Goal: Task Accomplishment & Management: Complete application form

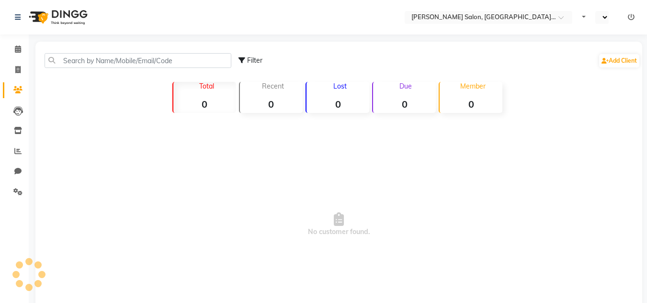
select select "en"
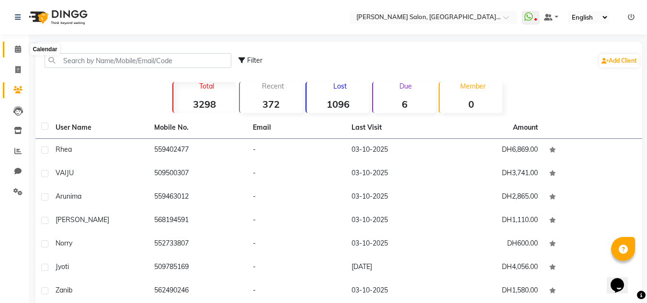
click at [20, 51] on icon at bounding box center [18, 48] width 6 height 7
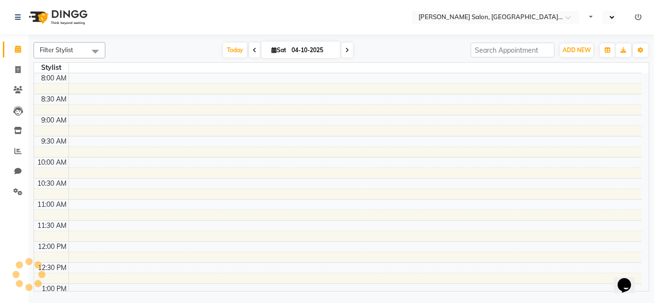
select select "en"
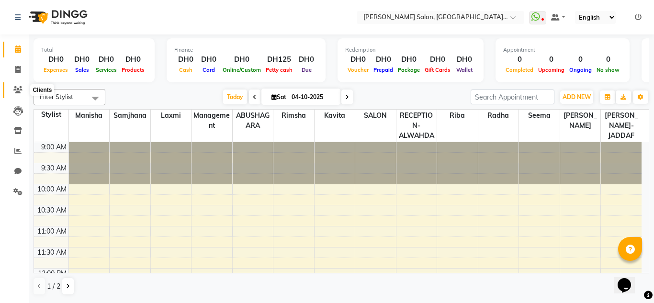
click at [20, 89] on icon at bounding box center [17, 89] width 9 height 7
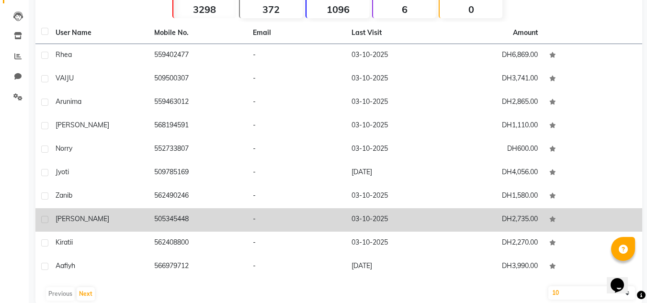
scroll to position [96, 0]
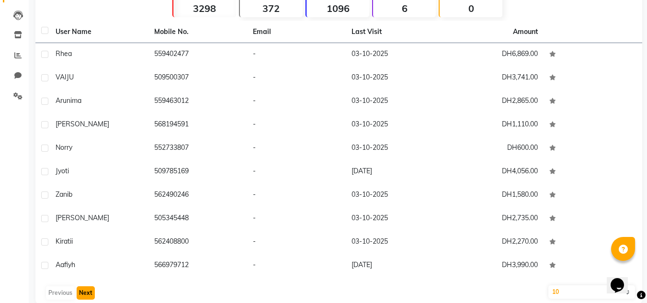
click at [90, 296] on button "Next" at bounding box center [86, 292] width 18 height 13
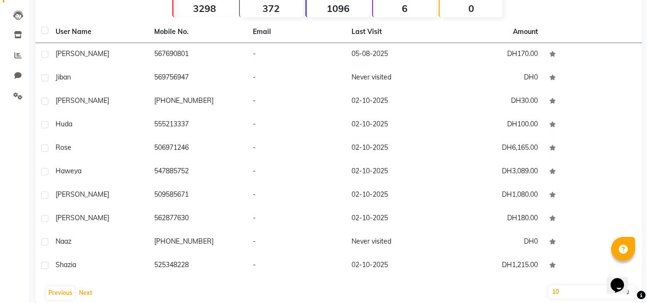
drag, startPoint x: 87, startPoint y: 288, endPoint x: 91, endPoint y: 281, distance: 8.0
click at [87, 288] on button "Next" at bounding box center [86, 292] width 18 height 13
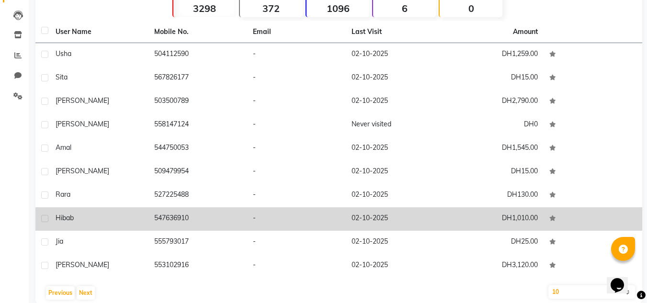
click at [180, 223] on td "547636910" at bounding box center [197, 218] width 99 height 23
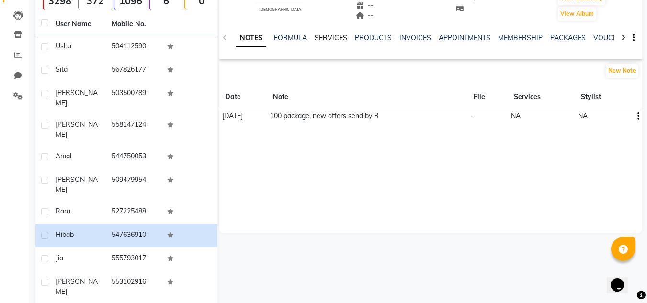
click at [327, 34] on link "SERVICES" at bounding box center [331, 38] width 33 height 9
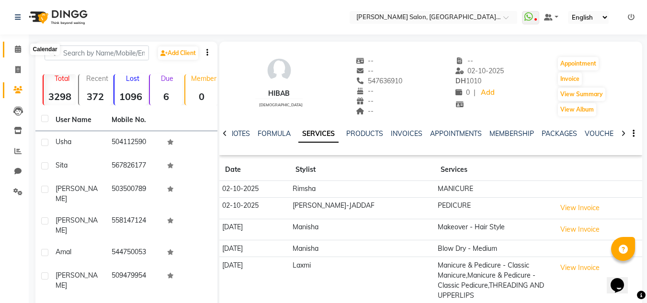
click at [21, 47] on icon at bounding box center [18, 48] width 6 height 7
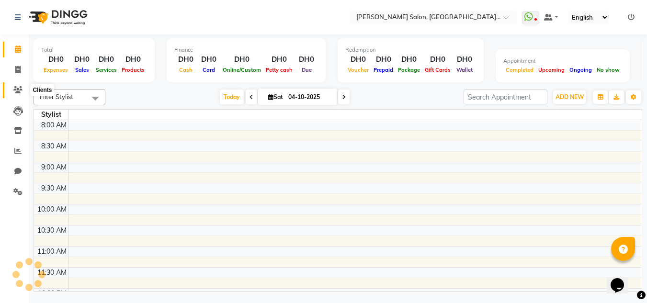
click at [18, 88] on icon at bounding box center [17, 89] width 9 height 7
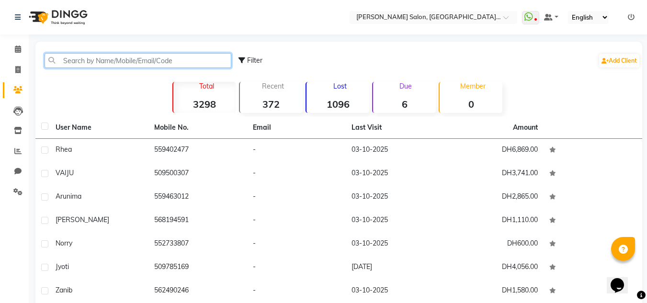
click at [89, 58] on input "text" at bounding box center [138, 60] width 187 height 15
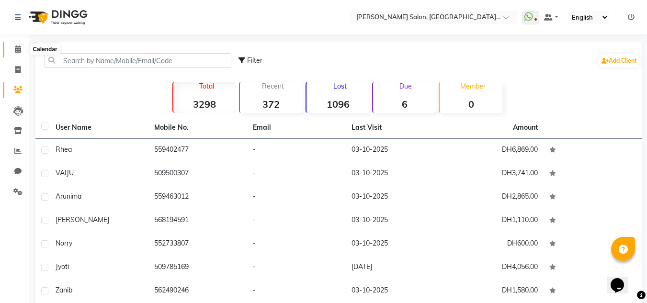
click at [18, 48] on icon at bounding box center [18, 48] width 6 height 7
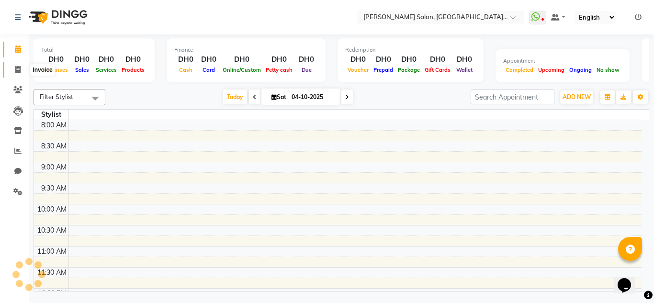
scroll to position [211, 0]
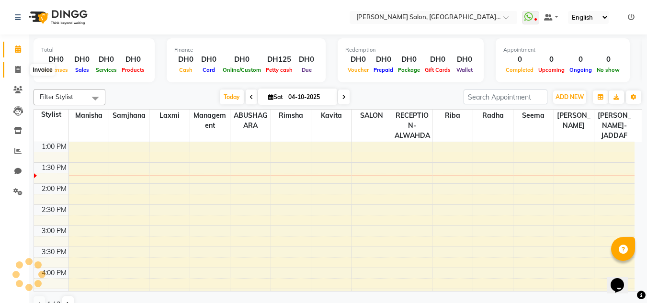
click at [19, 68] on icon at bounding box center [17, 69] width 5 height 7
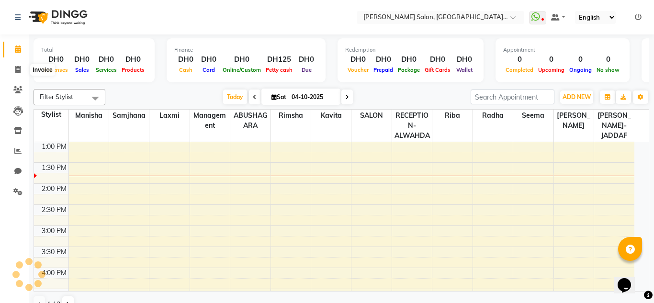
select select "service"
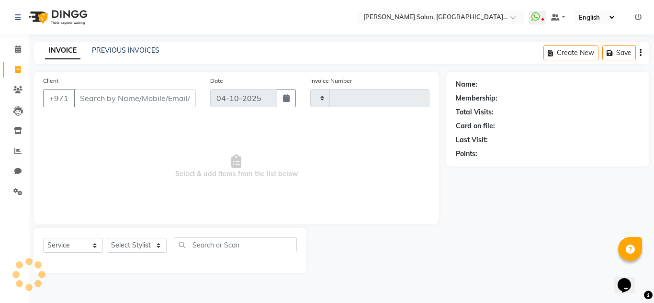
type input "2386"
select select "4333"
click at [97, 101] on input "Client" at bounding box center [135, 98] width 122 height 18
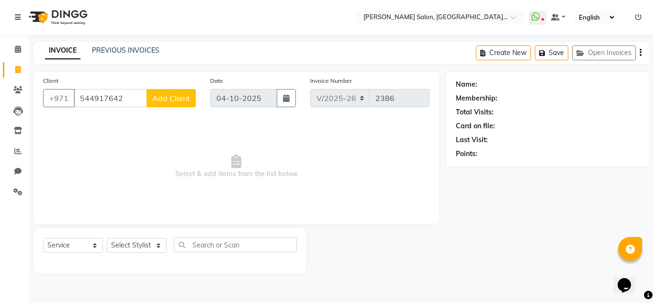
type input "544917642"
click at [188, 103] on button "Add Client" at bounding box center [171, 98] width 49 height 18
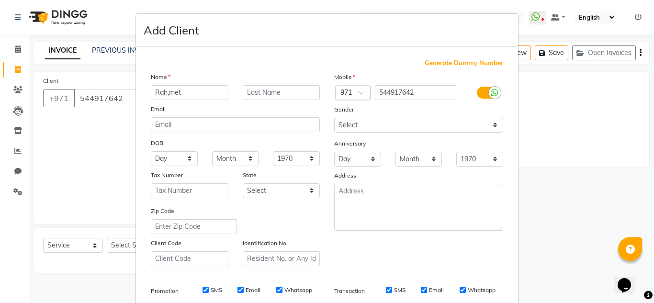
click at [165, 92] on input "Rah,met" at bounding box center [190, 92] width 78 height 15
click at [188, 90] on input "Rahmet" at bounding box center [190, 92] width 78 height 15
type input "Rahmet"
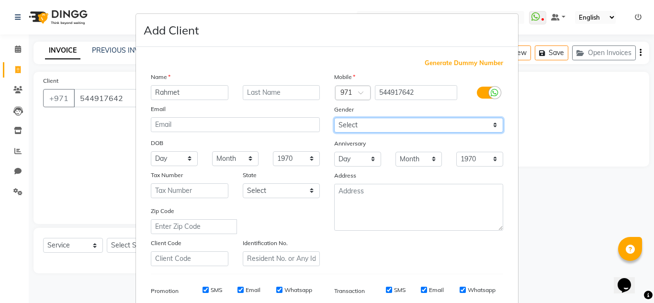
click at [370, 127] on select "Select Male Female Other Prefer Not To Say" at bounding box center [418, 125] width 169 height 15
select select "female"
click at [334, 118] on select "Select Male Female Other Prefer Not To Say" at bounding box center [418, 125] width 169 height 15
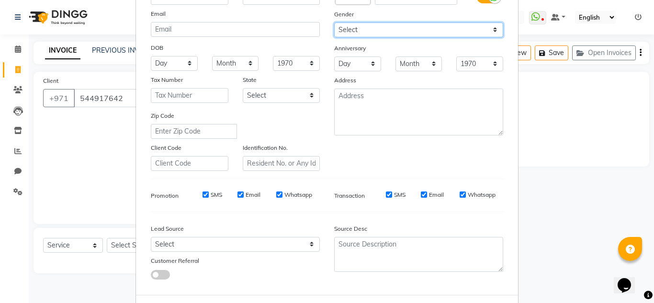
scroll to position [96, 0]
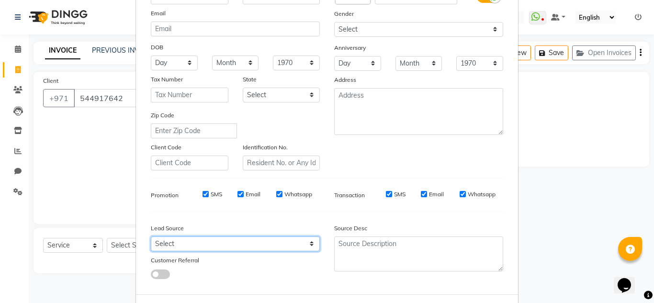
click at [166, 237] on select "Select Walk-in Referral Internet Friend Word of Mouth Advertisement Facebook Ju…" at bounding box center [235, 244] width 169 height 15
select select "29916"
click at [151, 237] on select "Select Walk-in Referral Internet Friend Word of Mouth Advertisement Facebook Ju…" at bounding box center [235, 244] width 169 height 15
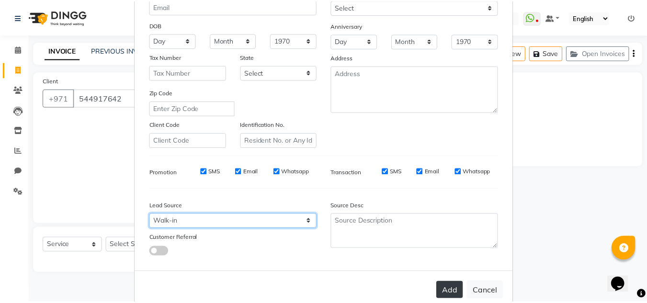
scroll to position [139, 0]
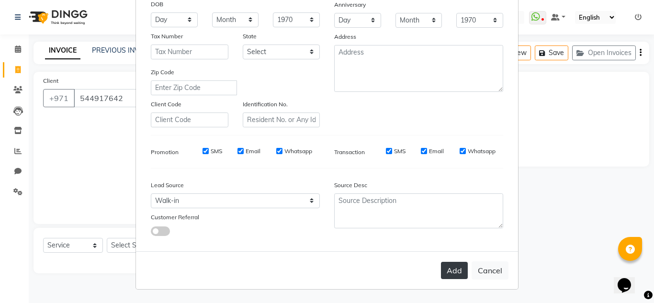
click at [446, 273] on button "Add" at bounding box center [454, 270] width 27 height 17
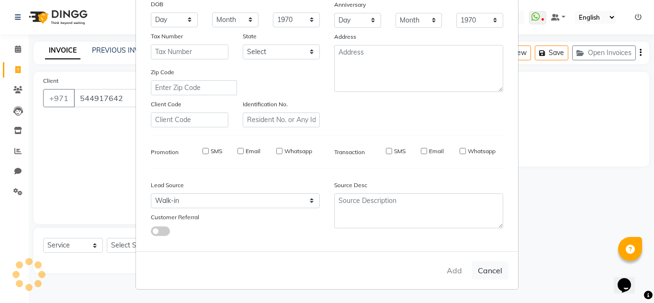
select select
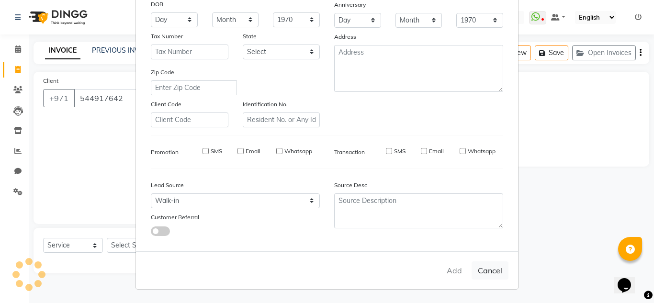
select select
checkbox input "false"
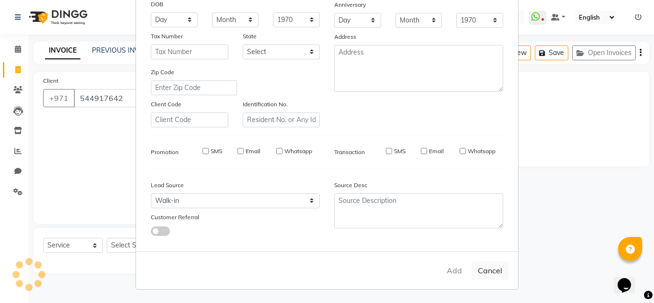
checkbox input "false"
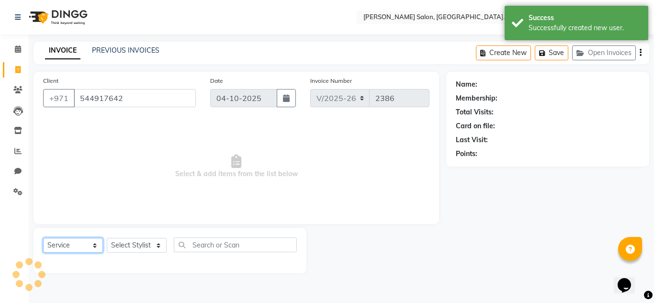
click at [68, 244] on select "Select Service Product Membership Package Voucher Prepaid Gift Card" at bounding box center [73, 245] width 60 height 15
select select "1: Object"
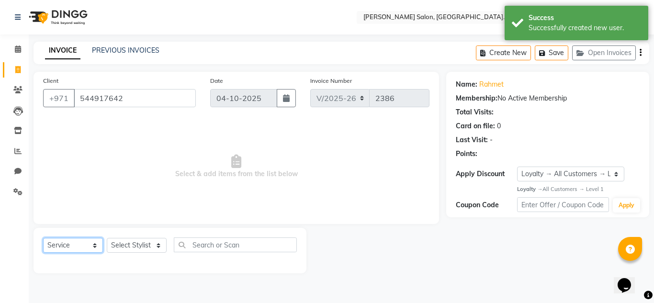
click at [43, 238] on select "Select Service Product Membership Package Voucher Prepaid Gift Card" at bounding box center [73, 245] width 60 height 15
click at [138, 242] on select "Select Stylist ABUSHAGARA HOME SERVICE STAFF KABITA-JADDAF Kavita Laxmi Managem…" at bounding box center [137, 245] width 60 height 15
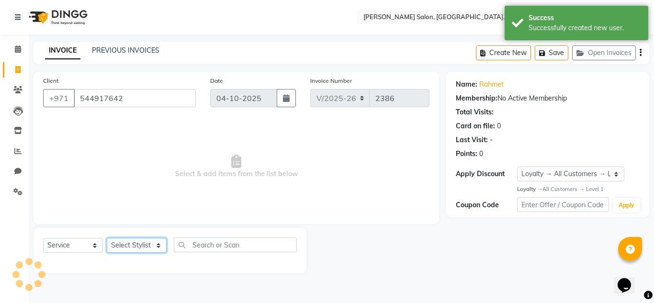
select select "91301"
click at [107, 238] on select "Select Stylist ABUSHAGARA HOME SERVICE STAFF KABITA-JADDAF Kavita Laxmi Managem…" at bounding box center [137, 245] width 60 height 15
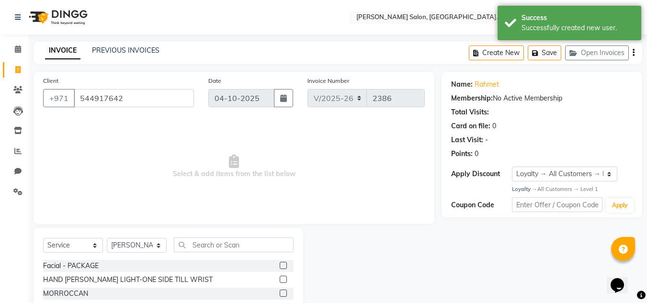
click at [230, 254] on div "Select Service Product Membership Package Voucher Prepaid Gift Card Select Styl…" at bounding box center [168, 248] width 250 height 23
click at [230, 247] on input "text" at bounding box center [234, 244] width 120 height 15
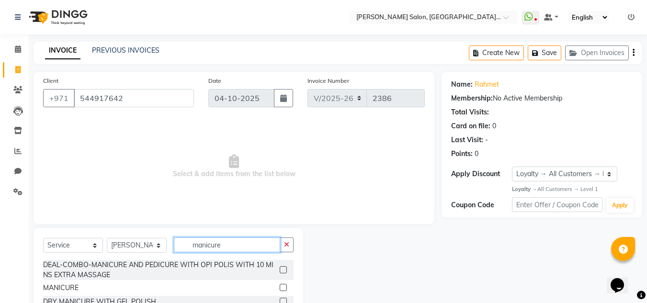
type input "manicure"
click at [280, 287] on label at bounding box center [283, 287] width 7 height 7
click at [280, 287] on input "checkbox" at bounding box center [283, 288] width 6 height 6
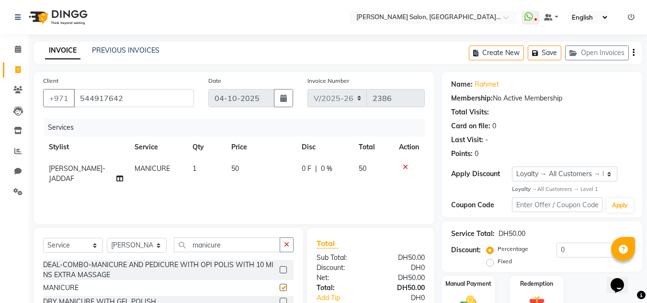
checkbox input "false"
click at [121, 247] on select "Select Stylist ABUSHAGARA HOME SERVICE STAFF KABITA-JADDAF Kavita Laxmi Managem…" at bounding box center [137, 245] width 60 height 15
select select "36337"
click at [107, 238] on select "Select Stylist ABUSHAGARA HOME SERVICE STAFF KABITA-JADDAF Kavita Laxmi Managem…" at bounding box center [137, 245] width 60 height 15
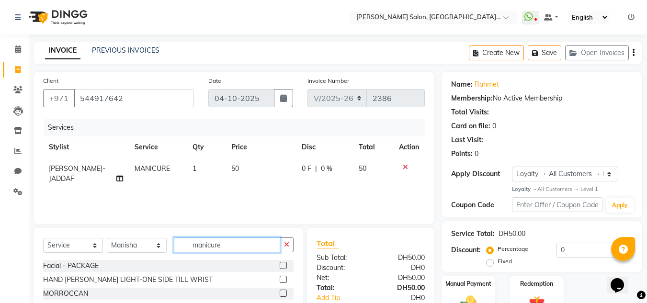
drag, startPoint x: 239, startPoint y: 248, endPoint x: 166, endPoint y: 255, distance: 73.6
click at [166, 255] on div "Select Service Product Membership Package Voucher Prepaid Gift Card Select Styl…" at bounding box center [168, 248] width 250 height 23
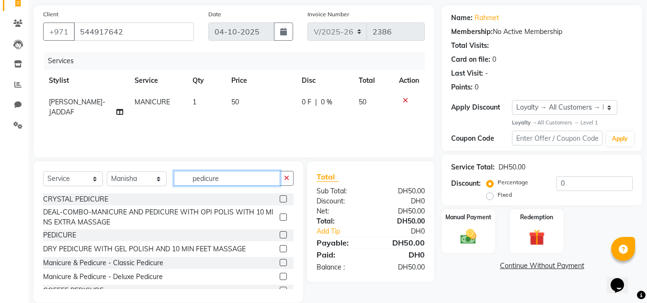
scroll to position [80, 0]
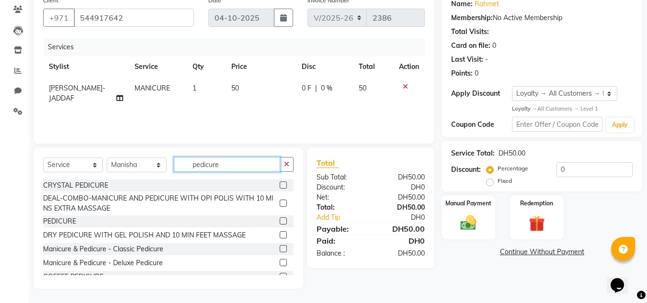
type input "pedicure"
click at [280, 221] on label at bounding box center [283, 220] width 7 height 7
click at [280, 221] on input "checkbox" at bounding box center [283, 221] width 6 height 6
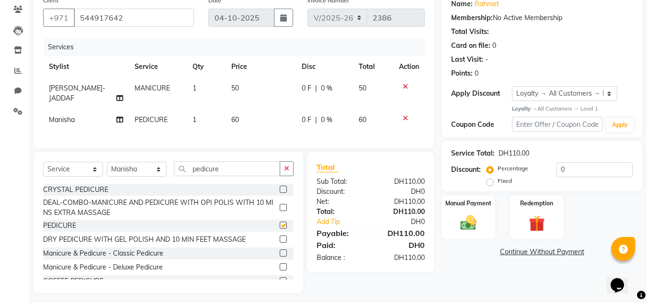
checkbox input "false"
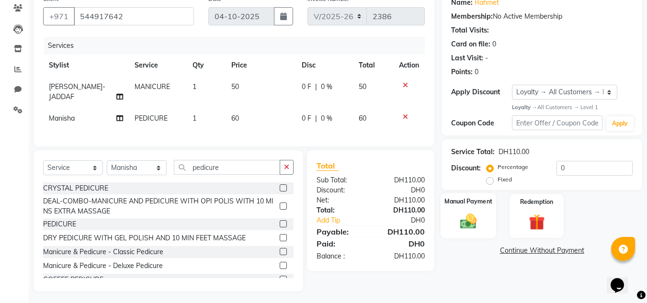
click at [476, 225] on img at bounding box center [468, 221] width 27 height 19
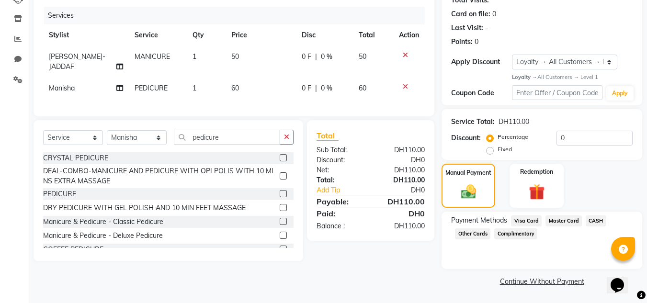
click at [595, 221] on span "CASH" at bounding box center [596, 220] width 21 height 11
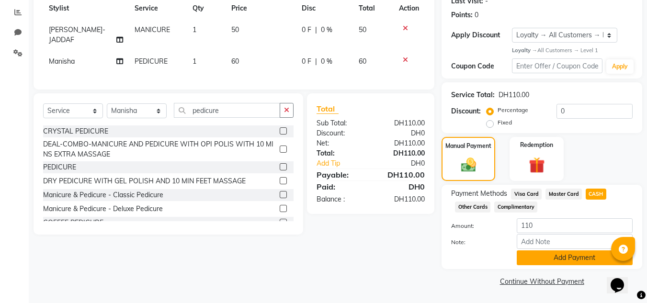
click at [566, 255] on button "Add Payment" at bounding box center [575, 257] width 116 height 15
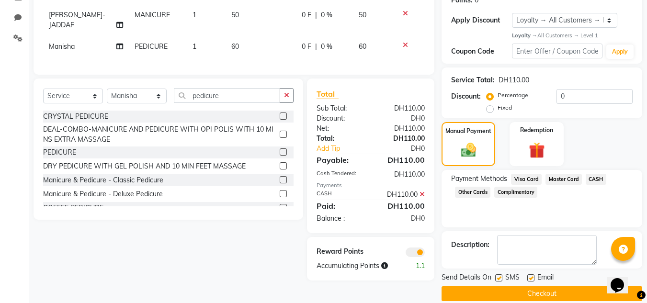
scroll to position [166, 0]
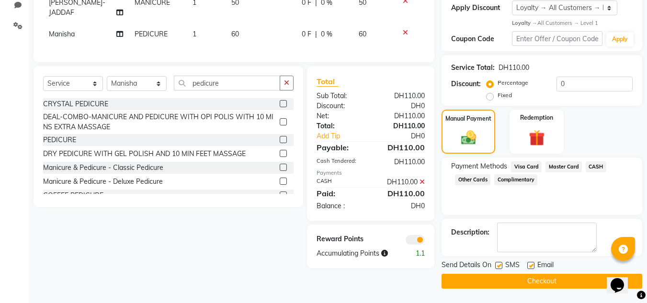
click at [546, 284] on button "Checkout" at bounding box center [541, 281] width 201 height 15
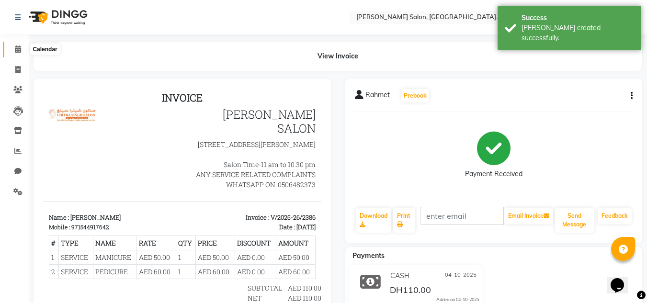
click at [17, 48] on icon at bounding box center [18, 48] width 6 height 7
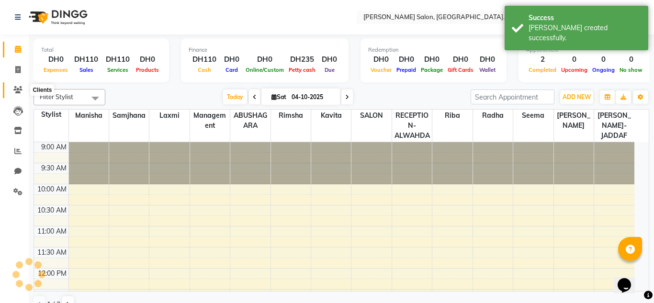
click at [20, 92] on icon at bounding box center [17, 89] width 9 height 7
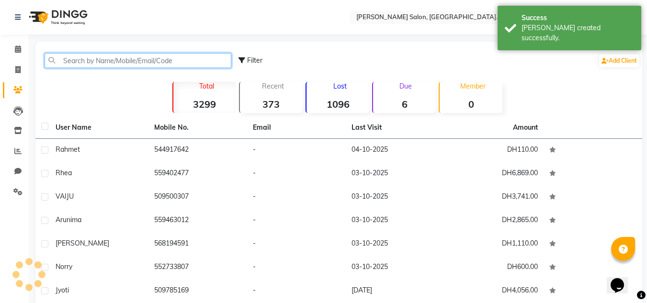
click at [93, 66] on input "text" at bounding box center [138, 60] width 187 height 15
click at [79, 63] on input "text" at bounding box center [138, 60] width 187 height 15
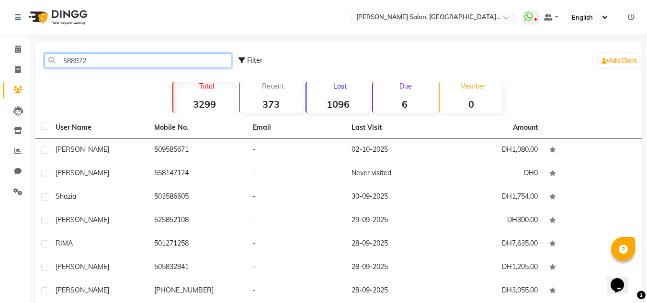
drag, startPoint x: 111, startPoint y: 64, endPoint x: 47, endPoint y: 63, distance: 63.7
click at [47, 63] on input "588972" at bounding box center [138, 60] width 187 height 15
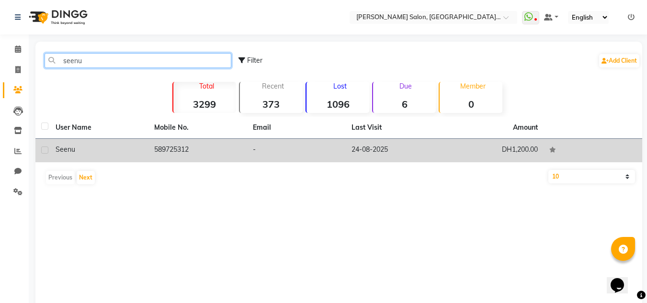
type input "seenu"
click at [180, 153] on td "589725312" at bounding box center [197, 150] width 99 height 23
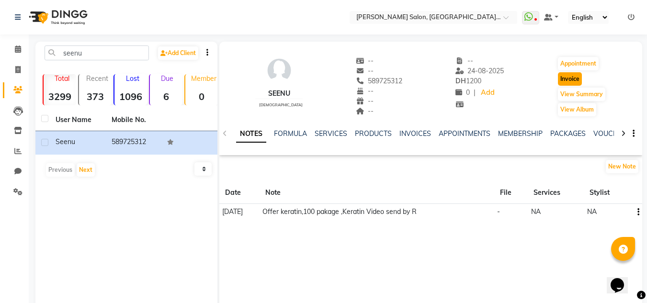
click at [566, 82] on button "Invoice" at bounding box center [570, 78] width 24 height 13
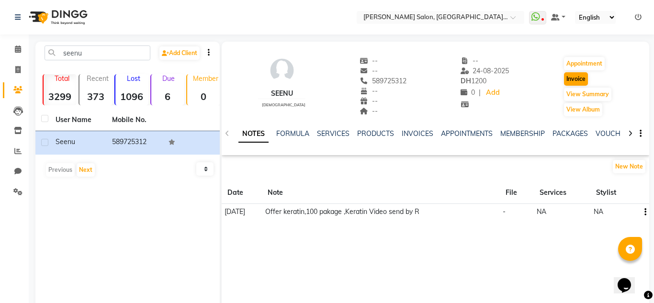
select select "service"
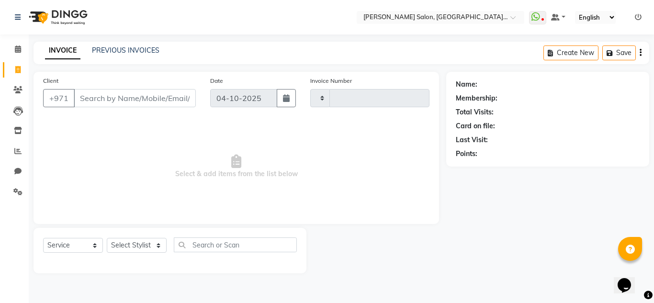
type input "2387"
select select "4333"
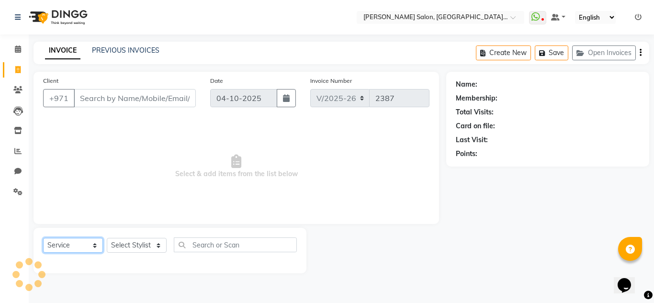
click at [76, 243] on select "Select Service Product Membership Package Voucher Prepaid Gift Card" at bounding box center [73, 245] width 60 height 15
select select "package"
click at [43, 238] on select "Select Service Product Membership Package Voucher Prepaid Gift Card" at bounding box center [73, 245] width 60 height 15
drag, startPoint x: 136, startPoint y: 242, endPoint x: 136, endPoint y: 210, distance: 31.6
click at [136, 242] on select "Select Stylist" at bounding box center [137, 245] width 60 height 15
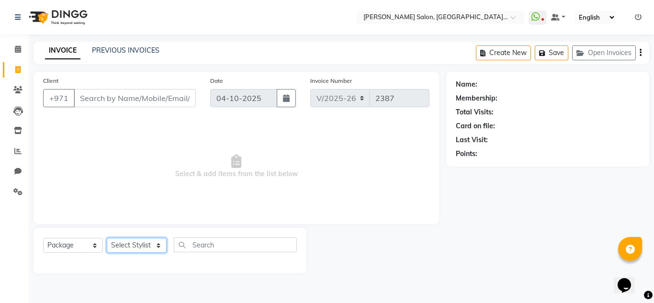
type input "589725312"
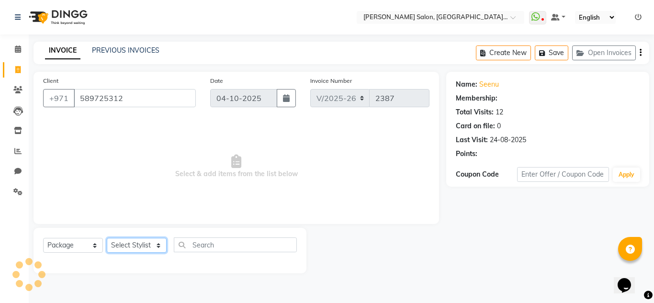
select select "76471"
click at [107, 238] on select "Select Stylist ABUSHAGARA HOME SERVICE STAFF KABITA-JADDAF Kavita Laxmi Managem…" at bounding box center [137, 245] width 60 height 15
select select "1: Object"
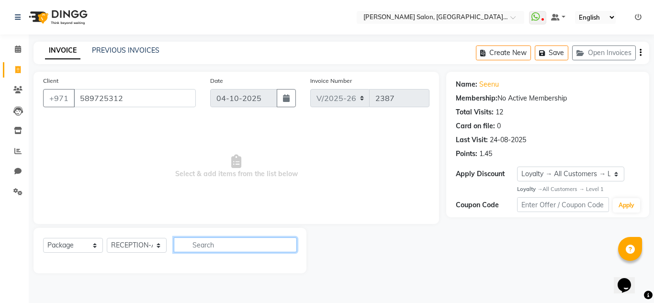
click at [206, 247] on input "text" at bounding box center [235, 244] width 123 height 15
type input "100"
click at [18, 49] on icon at bounding box center [18, 48] width 6 height 7
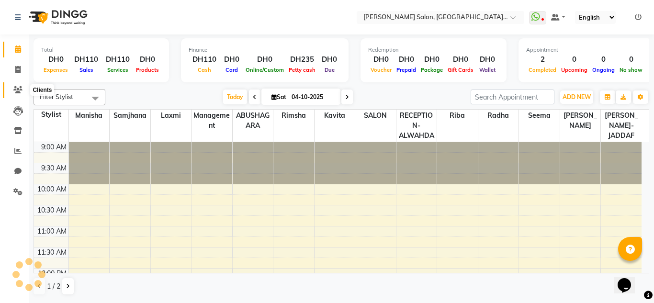
click at [20, 93] on span at bounding box center [18, 90] width 17 height 11
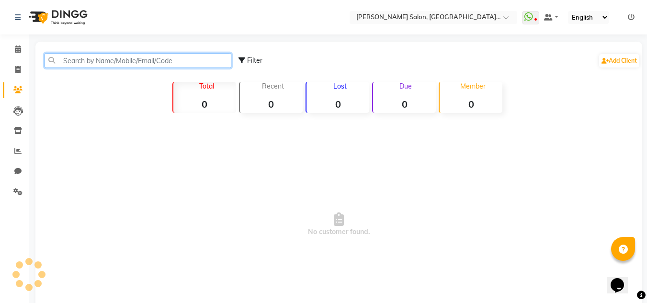
click at [83, 60] on input "text" at bounding box center [138, 60] width 187 height 15
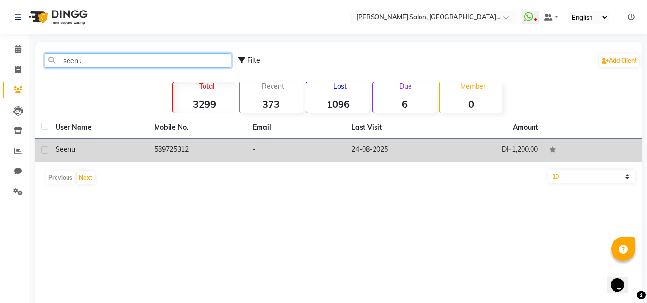
type input "seenu"
click at [188, 158] on td "589725312" at bounding box center [197, 150] width 99 height 23
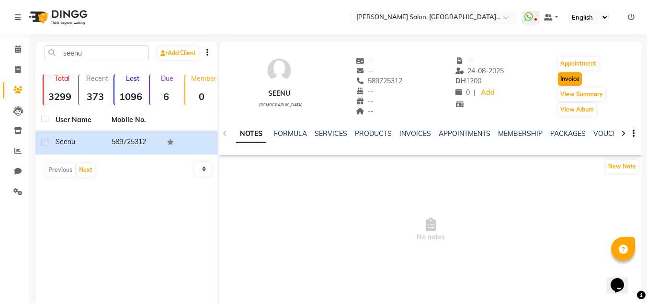
click at [565, 78] on button "Invoice" at bounding box center [570, 78] width 24 height 13
select select "service"
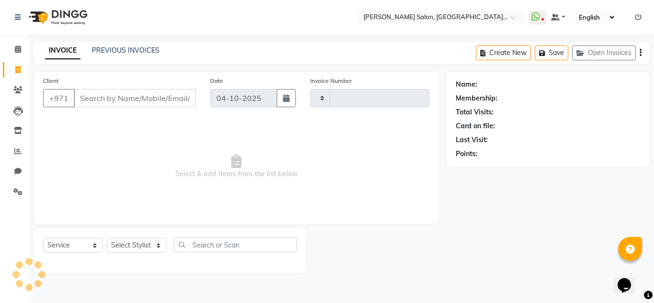
type input "2387"
select select "4333"
click at [71, 249] on select "Select Service Product Membership Package Voucher Prepaid Gift Card" at bounding box center [73, 245] width 60 height 15
type input "589725312"
select select "package"
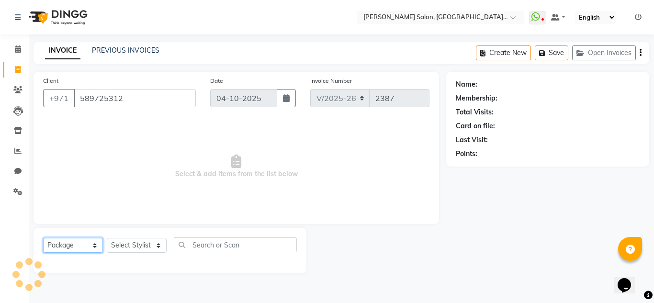
click at [43, 238] on select "Select Service Product Membership Package Voucher Prepaid Gift Card" at bounding box center [73, 245] width 60 height 15
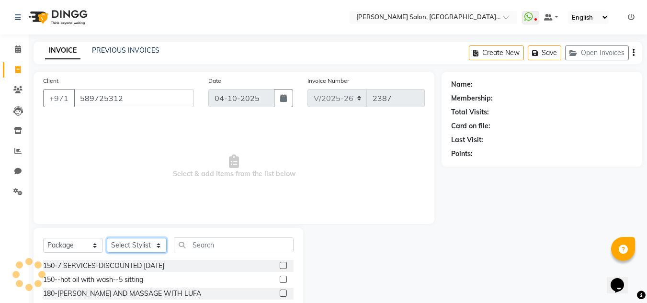
click at [127, 243] on select "Select Stylist ABUSHAGARA HOME SERVICE STAFF KABITA-JADDAF Kavita Laxmi Managem…" at bounding box center [137, 245] width 60 height 15
select select "76471"
click at [107, 238] on select "Select Stylist ABUSHAGARA HOME SERVICE STAFF KABITA-JADDAF Kavita Laxmi Managem…" at bounding box center [137, 245] width 60 height 15
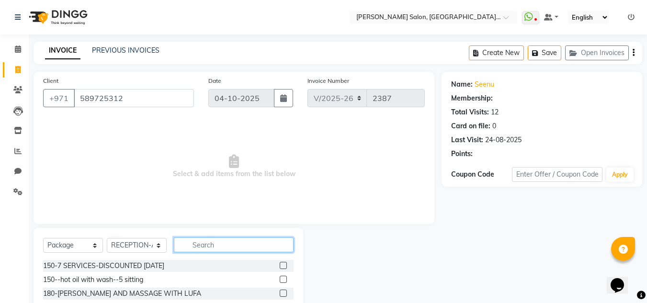
click at [196, 241] on input "text" at bounding box center [234, 244] width 120 height 15
select select "1: Object"
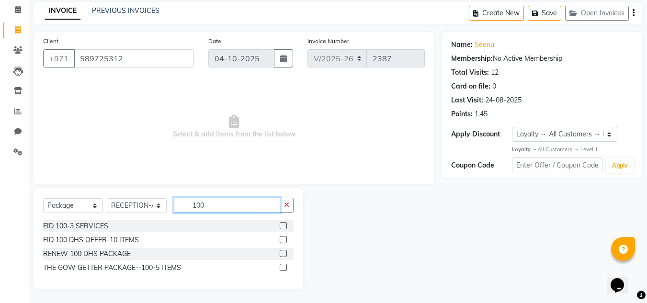
scroll to position [40, 0]
type input "100"
click at [283, 266] on label at bounding box center [283, 266] width 7 height 7
click at [283, 266] on input "checkbox" at bounding box center [283, 267] width 6 height 6
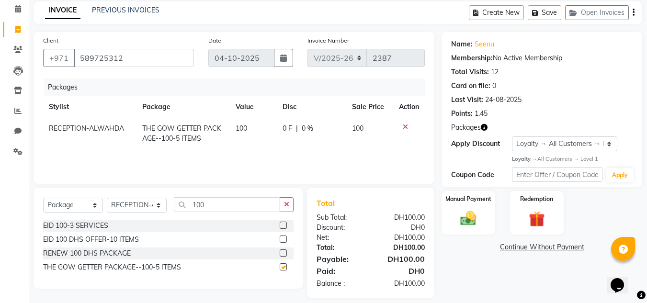
checkbox input "false"
click at [58, 203] on select "Select Service Product Membership Package Voucher Prepaid Gift Card" at bounding box center [73, 205] width 60 height 15
select select "service"
click at [43, 198] on select "Select Service Product Membership Package Voucher Prepaid Gift Card" at bounding box center [73, 205] width 60 height 15
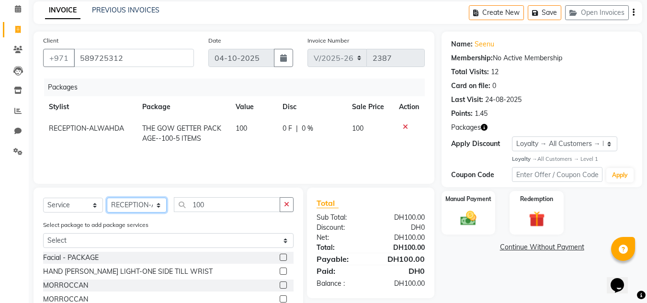
click at [137, 206] on select "Select Stylist ABUSHAGARA HOME SERVICE STAFF KABITA-JADDAF Kavita Laxmi Managem…" at bounding box center [137, 205] width 60 height 15
select select "70354"
click at [107, 198] on select "Select Stylist ABUSHAGARA HOME SERVICE STAFF KABITA-JADDAF Kavita Laxmi Managem…" at bounding box center [137, 205] width 60 height 15
drag, startPoint x: 226, startPoint y: 209, endPoint x: 181, endPoint y: 213, distance: 45.6
click at [181, 213] on div "Select Service Product Membership Package Voucher Prepaid Gift Card Select Styl…" at bounding box center [168, 208] width 250 height 23
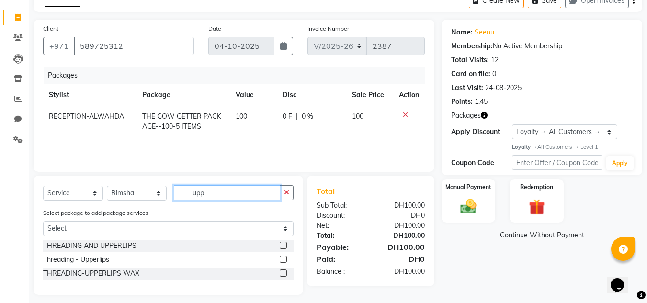
scroll to position [58, 0]
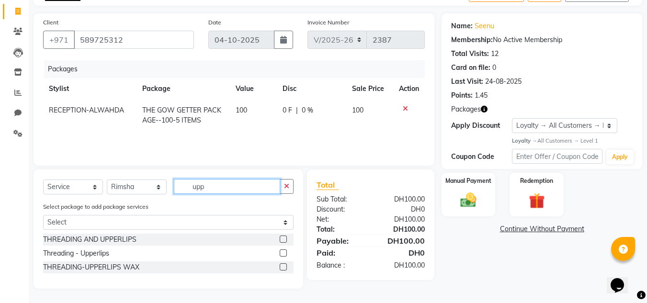
type input "upp"
click at [284, 265] on label at bounding box center [283, 266] width 7 height 7
click at [284, 265] on input "checkbox" at bounding box center [283, 267] width 6 height 6
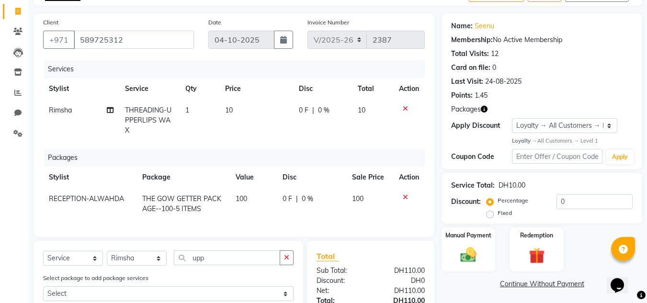
checkbox input "false"
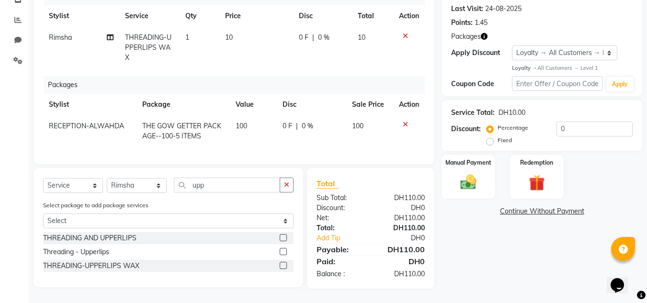
scroll to position [138, 0]
click at [475, 165] on div "Manual Payment" at bounding box center [468, 176] width 56 height 45
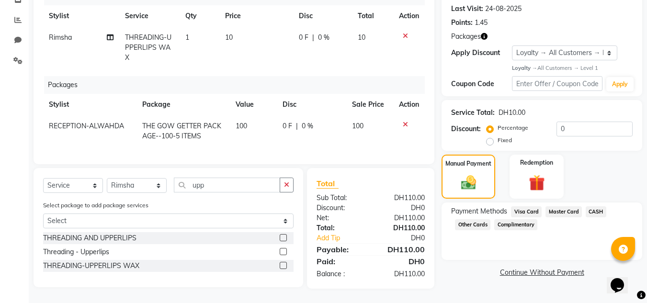
click at [600, 206] on span "CASH" at bounding box center [596, 211] width 21 height 11
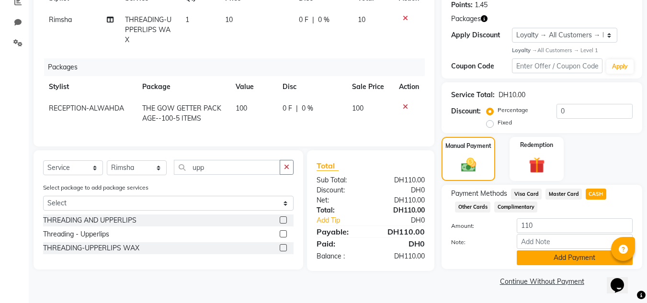
click at [548, 258] on button "Add Payment" at bounding box center [575, 257] width 116 height 15
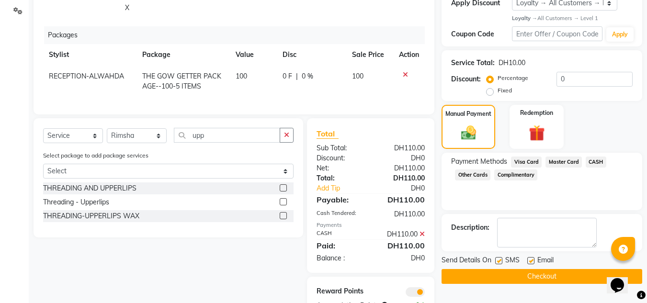
scroll to position [220, 0]
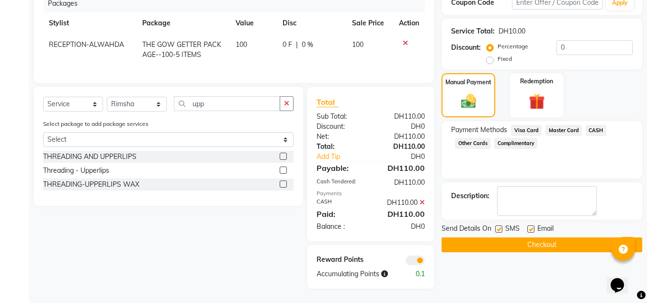
click at [533, 237] on button "Checkout" at bounding box center [541, 244] width 201 height 15
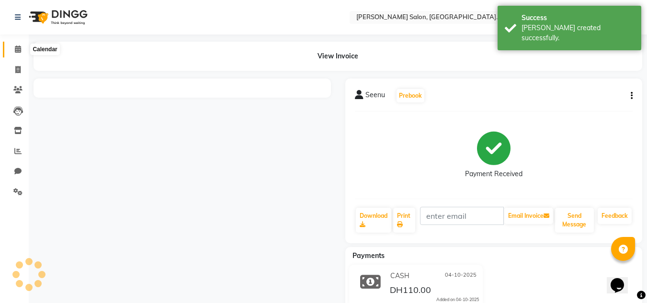
click at [19, 50] on icon at bounding box center [18, 48] width 6 height 7
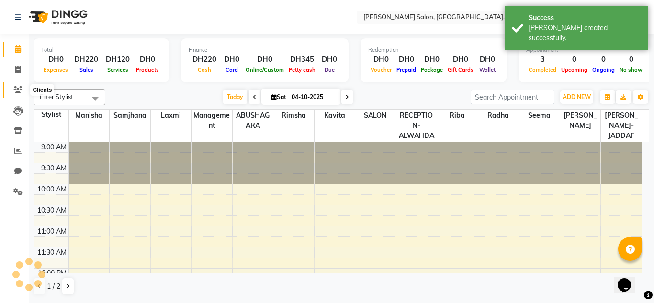
click at [17, 88] on icon at bounding box center [17, 89] width 9 height 7
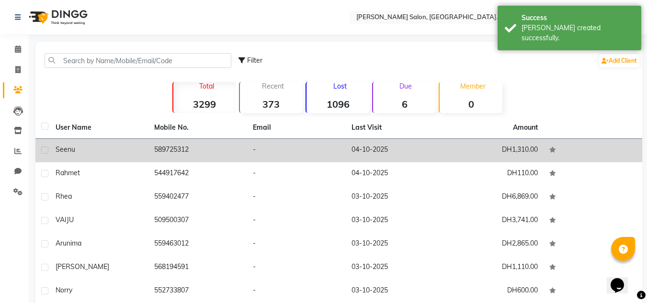
click at [87, 145] on div "Seenu" at bounding box center [99, 150] width 87 height 10
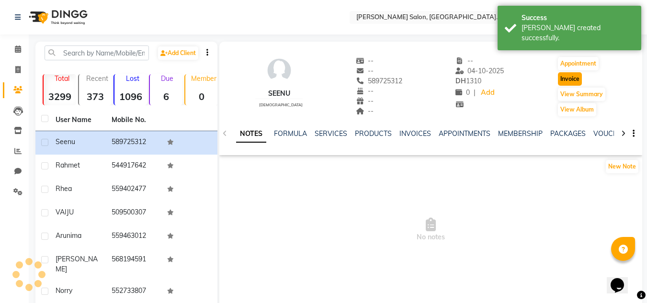
click at [577, 79] on button "Invoice" at bounding box center [570, 78] width 24 height 13
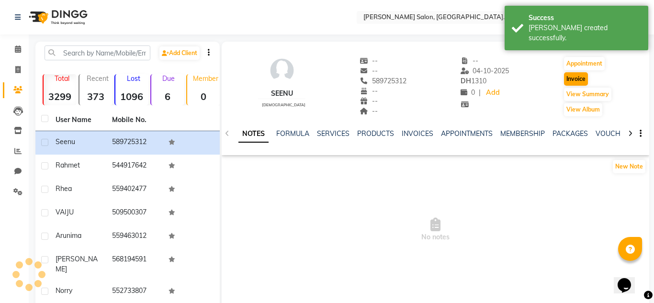
select select "service"
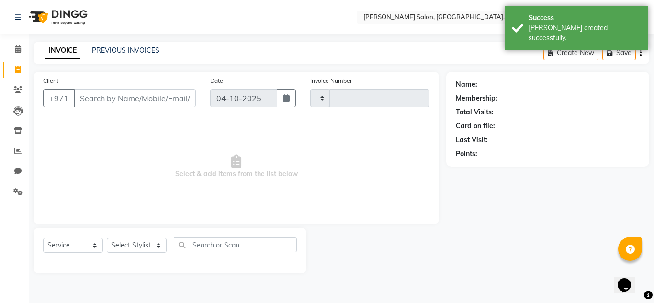
type input "2388"
select select "4333"
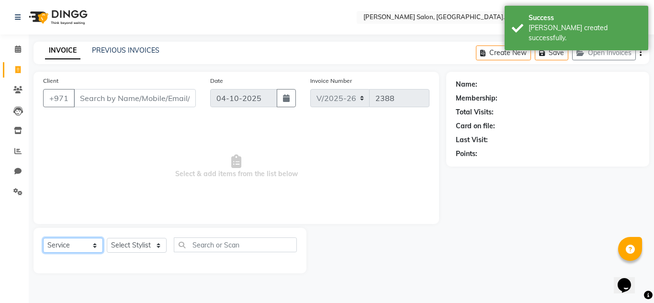
click at [58, 245] on select "Select Service Product Membership Package Voucher Prepaid Gift Card" at bounding box center [73, 245] width 60 height 15
click at [43, 238] on select "Select Service Product Membership Package Voucher Prepaid Gift Card" at bounding box center [73, 245] width 60 height 15
click at [123, 247] on select "Select Stylist" at bounding box center [137, 245] width 60 height 15
type input "589725312"
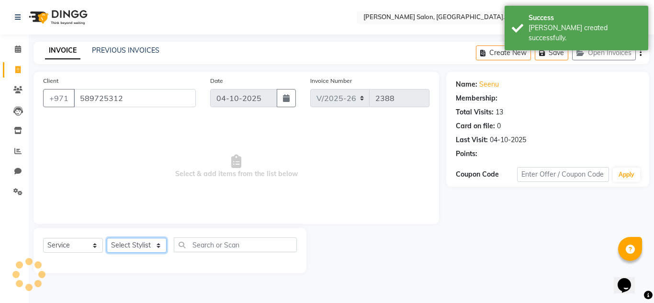
select select "1: Object"
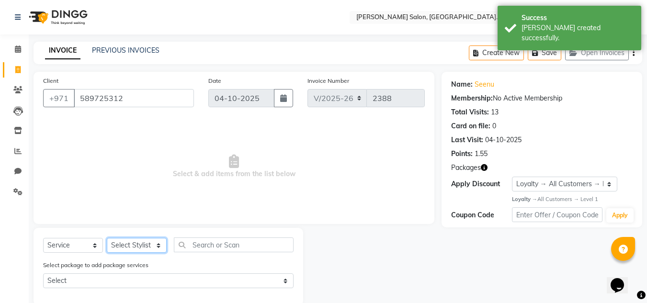
select select "70354"
click at [107, 238] on select "Select Stylist ABUSHAGARA HOME SERVICE STAFF KABITA-JADDAF Kavita Laxmi Managem…" at bounding box center [137, 245] width 60 height 15
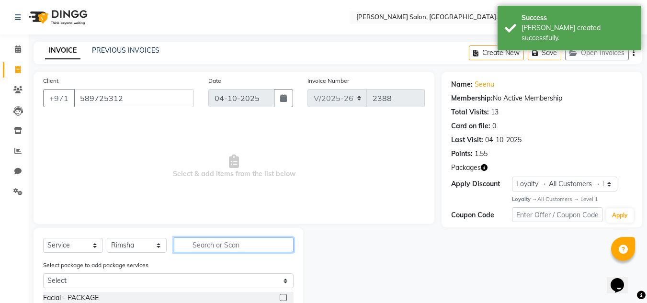
click at [204, 244] on input "text" at bounding box center [234, 244] width 120 height 15
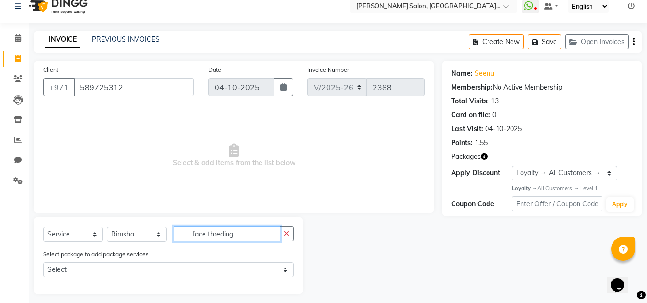
scroll to position [17, 0]
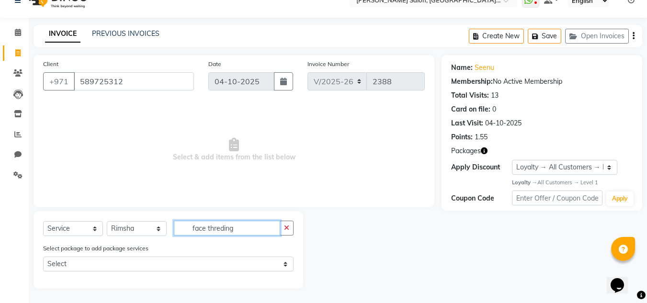
drag, startPoint x: 248, startPoint y: 230, endPoint x: 186, endPoint y: 233, distance: 61.8
click at [186, 233] on input "face threding" at bounding box center [227, 228] width 106 height 15
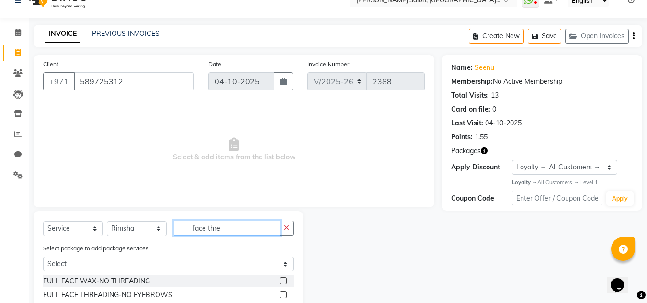
scroll to position [65, 0]
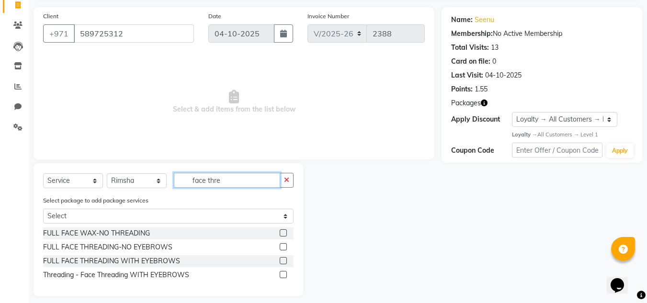
type input "face thre"
click at [284, 247] on label at bounding box center [283, 246] width 7 height 7
click at [284, 247] on input "checkbox" at bounding box center [283, 247] width 6 height 6
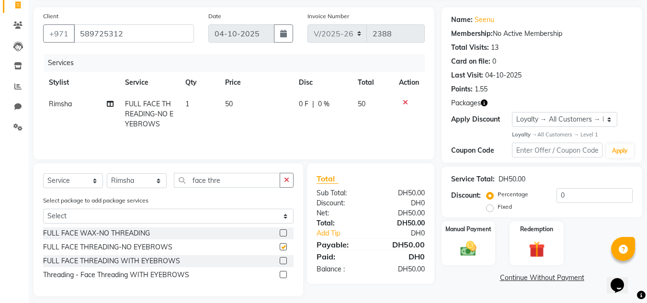
checkbox input "false"
drag, startPoint x: 230, startPoint y: 181, endPoint x: 156, endPoint y: 186, distance: 73.9
click at [158, 184] on div "Select Service Product Membership Package Voucher Prepaid Gift Card Select Styl…" at bounding box center [168, 184] width 250 height 23
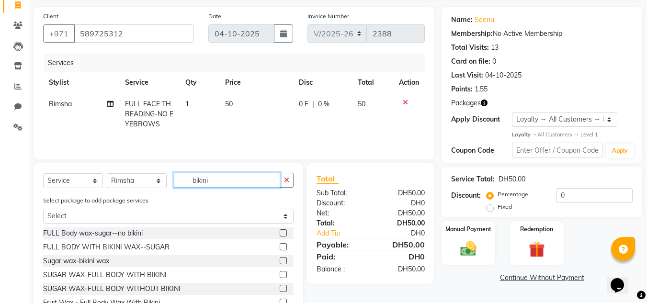
type input "bikini"
click at [280, 261] on label at bounding box center [283, 260] width 7 height 7
click at [280, 261] on input "checkbox" at bounding box center [283, 261] width 6 height 6
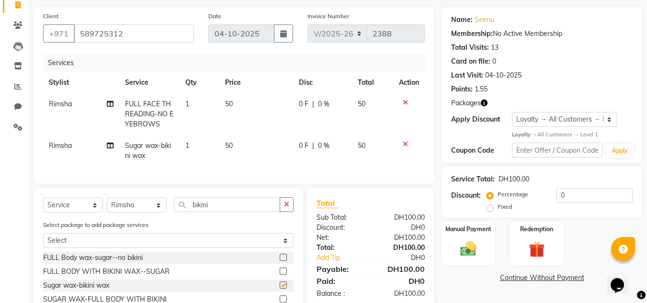
checkbox input "false"
drag, startPoint x: 185, startPoint y: 211, endPoint x: 163, endPoint y: 211, distance: 22.0
click at [163, 211] on div "Select Service Product Membership Package Voucher Prepaid Gift Card Select Styl…" at bounding box center [168, 208] width 250 height 23
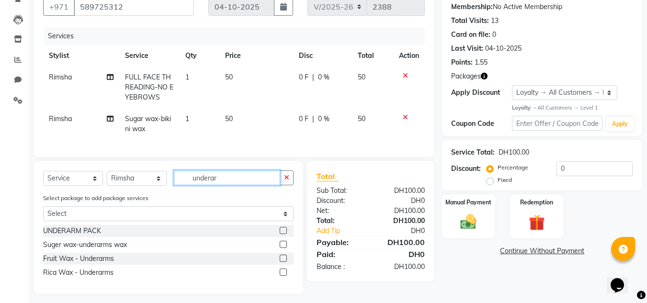
scroll to position [104, 0]
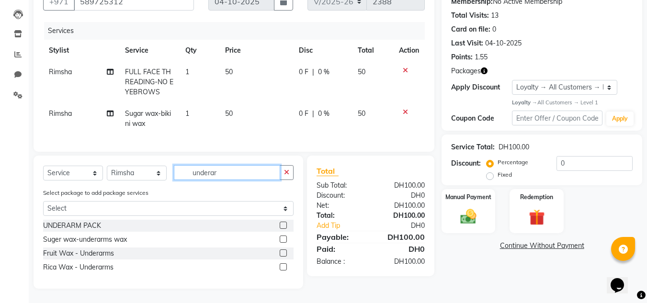
type input "underar"
click at [283, 237] on label at bounding box center [283, 239] width 7 height 7
click at [283, 237] on input "checkbox" at bounding box center [283, 240] width 6 height 6
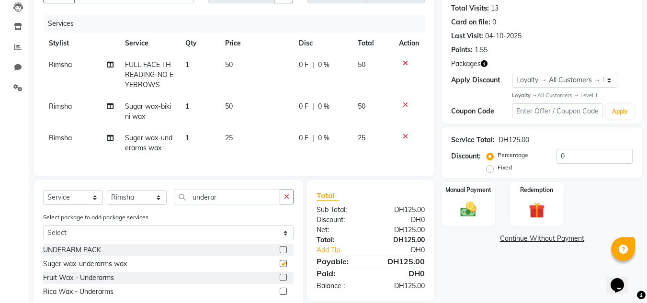
checkbox input "false"
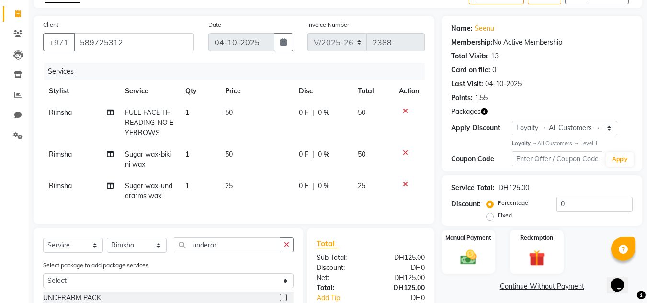
click at [189, 107] on td "1" at bounding box center [200, 123] width 40 height 42
select select "70354"
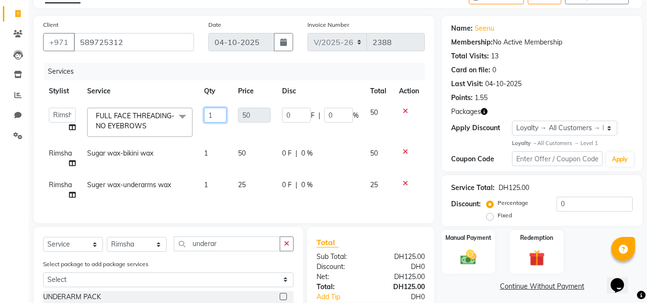
click at [215, 116] on input "1" at bounding box center [215, 115] width 23 height 15
type input "2"
click at [214, 133] on td "2" at bounding box center [215, 122] width 34 height 41
select select "70354"
click at [199, 157] on td "1" at bounding box center [215, 159] width 34 height 32
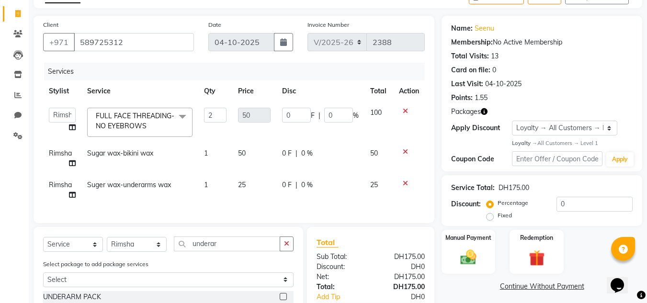
select select "70354"
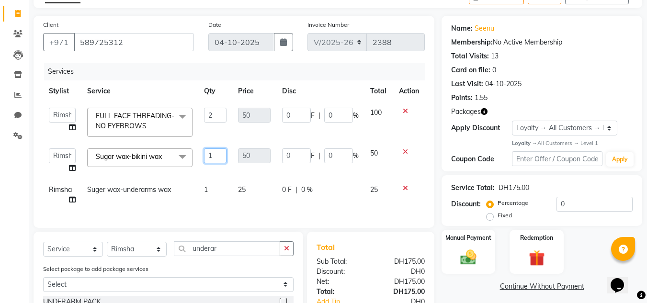
click at [218, 152] on input "1" at bounding box center [215, 155] width 23 height 15
type input "2"
click at [207, 175] on tbody "ABUSHAGARA HOME SERVICE STAFF KABITA-JADDAF Kavita Laxmi Management Manisha Rad…" at bounding box center [234, 156] width 382 height 109
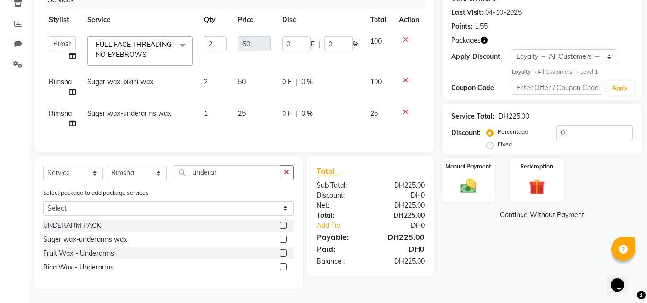
scroll to position [135, 0]
click at [75, 173] on select "Select Service Product Membership Package Voucher Prepaid Gift Card" at bounding box center [73, 173] width 60 height 15
select select "product"
click at [43, 166] on select "Select Service Product Membership Package Voucher Prepaid Gift Card" at bounding box center [73, 173] width 60 height 15
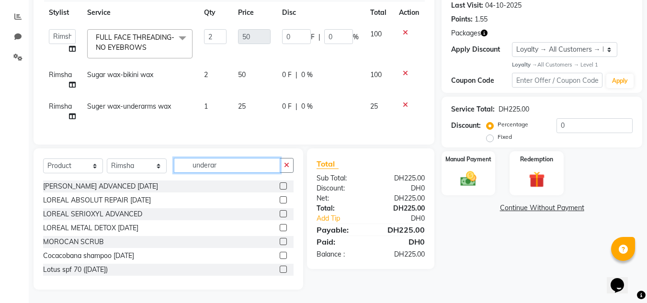
drag, startPoint x: 198, startPoint y: 176, endPoint x: 179, endPoint y: 181, distance: 19.9
click at [179, 180] on div "Select Service Product Membership Package Voucher Prepaid Gift Card Select Styl…" at bounding box center [168, 169] width 250 height 23
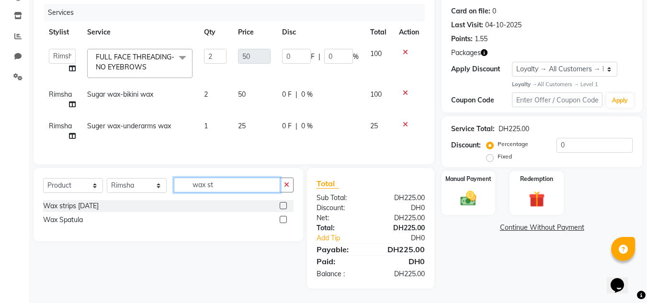
scroll to position [122, 0]
type input "wax strips"
click at [283, 205] on label at bounding box center [283, 205] width 7 height 7
click at [283, 205] on input "checkbox" at bounding box center [283, 206] width 6 height 6
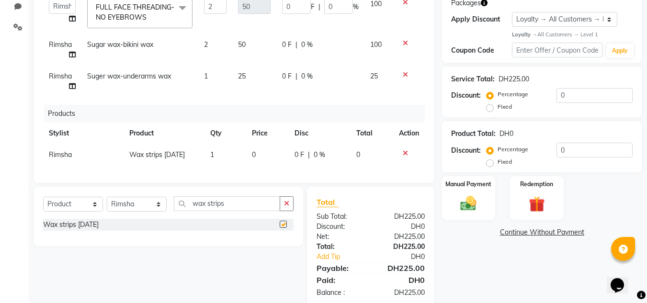
checkbox input "false"
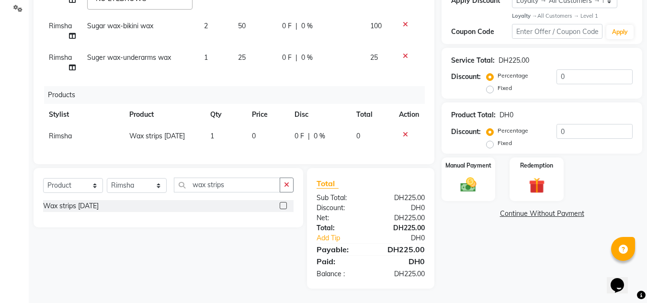
click at [207, 125] on tr "Rimsha Wax strips 05-07-2025 1 0 0 F | 0 % 0" at bounding box center [234, 136] width 382 height 22
click at [222, 125] on td "1" at bounding box center [225, 136] width 42 height 22
select select "70354"
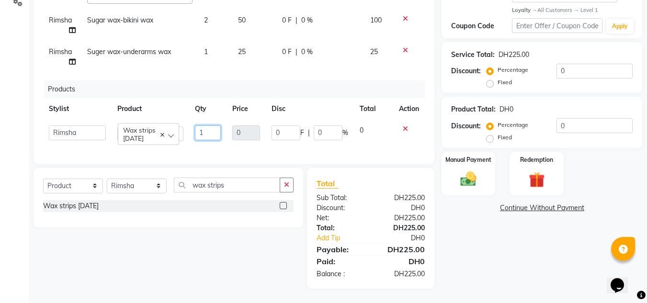
click at [218, 126] on input "1" at bounding box center [208, 132] width 26 height 15
type input "10"
click at [213, 139] on td "10" at bounding box center [207, 133] width 37 height 27
select select "70354"
drag, startPoint x: 544, startPoint y: 173, endPoint x: 547, endPoint y: 182, distance: 9.1
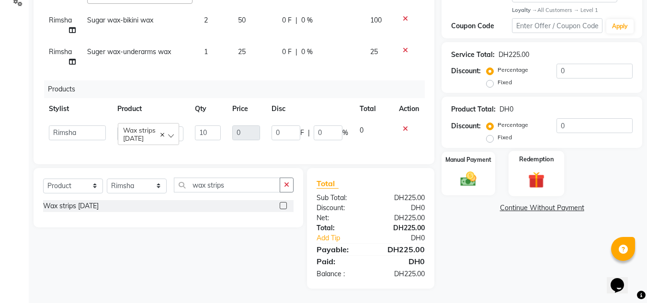
click at [543, 173] on img at bounding box center [536, 179] width 27 height 21
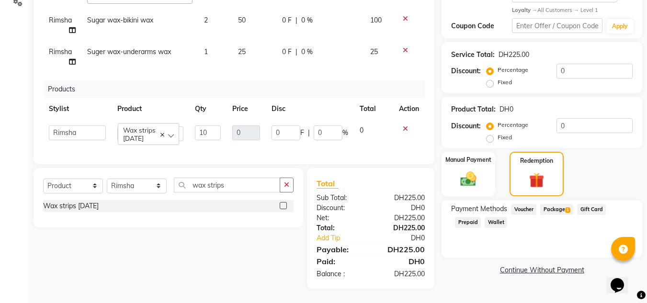
click at [559, 204] on span "Package 1" at bounding box center [556, 209] width 33 height 11
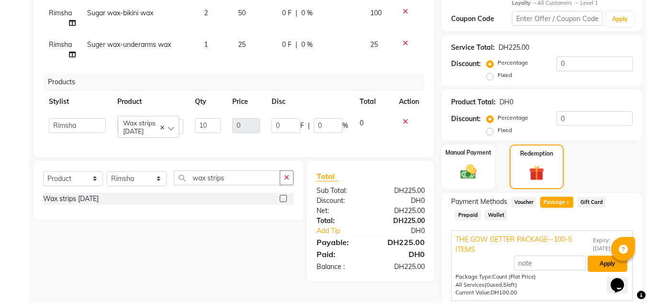
click at [599, 264] on button "Apply" at bounding box center [607, 264] width 40 height 16
type input "60"
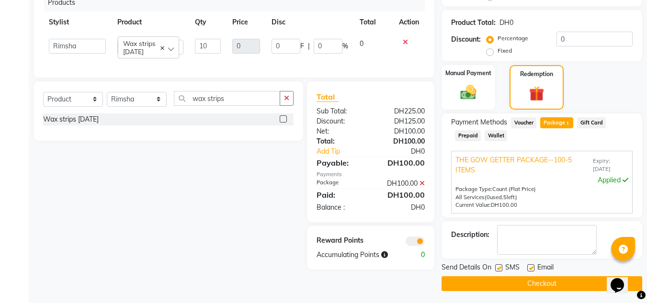
scroll to position [278, 0]
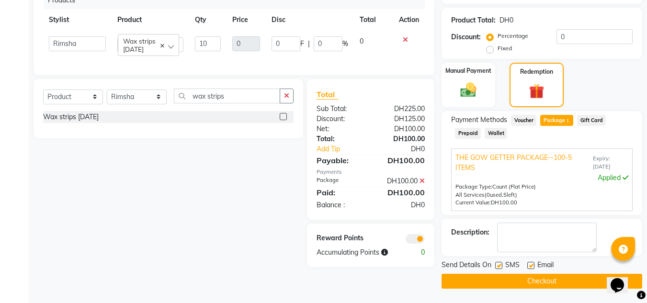
click at [540, 284] on button "Checkout" at bounding box center [541, 281] width 201 height 15
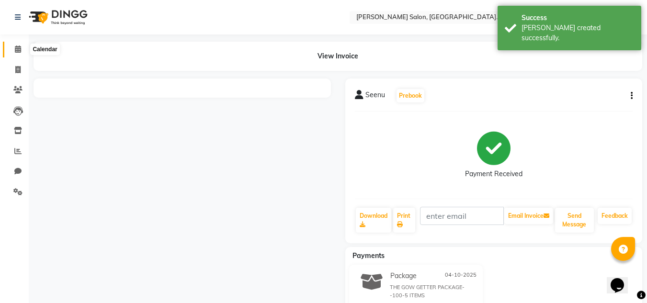
click at [17, 48] on icon at bounding box center [18, 48] width 6 height 7
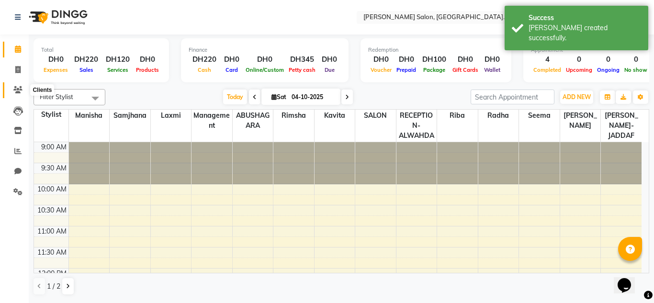
click at [21, 90] on icon at bounding box center [17, 89] width 9 height 7
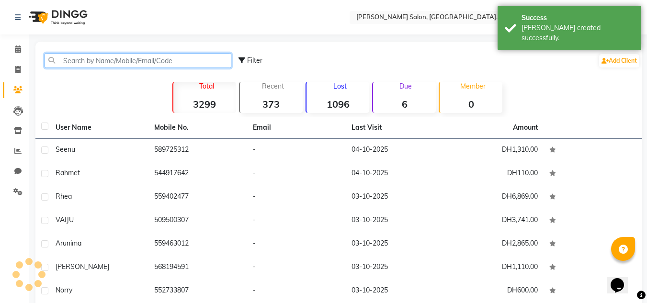
click at [85, 60] on input "text" at bounding box center [138, 60] width 187 height 15
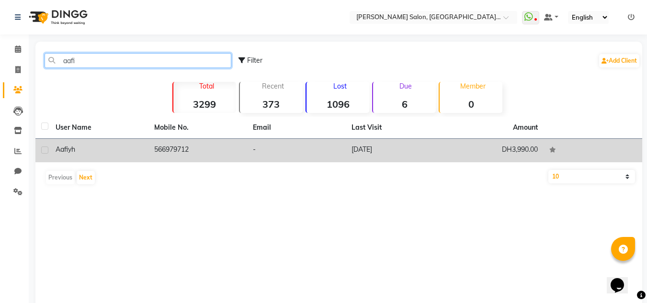
type input "aafi"
click at [174, 153] on td "566979712" at bounding box center [197, 150] width 99 height 23
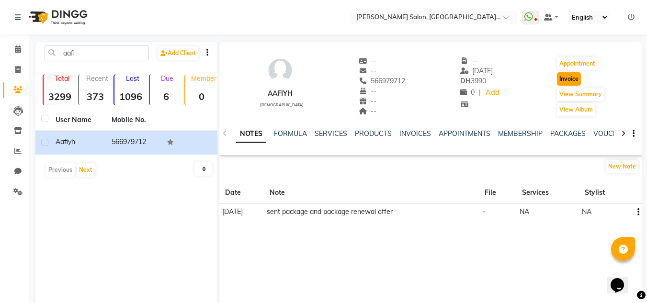
click at [574, 77] on button "Invoice" at bounding box center [569, 78] width 24 height 13
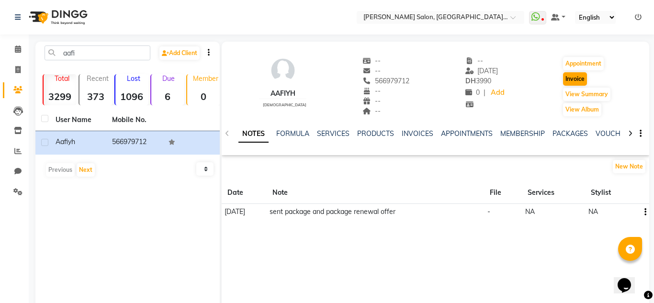
select select "service"
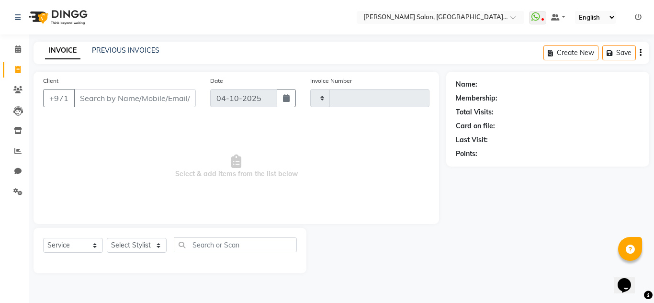
type input "2389"
select select "4333"
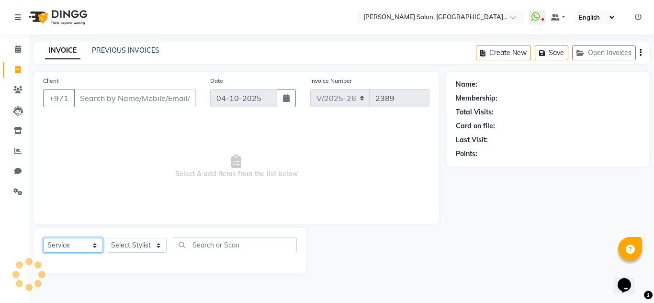
drag, startPoint x: 65, startPoint y: 247, endPoint x: 66, endPoint y: 238, distance: 8.2
click at [65, 247] on select "Select Service Product Membership Package Voucher Prepaid Gift Card" at bounding box center [73, 245] width 60 height 15
click at [43, 238] on select "Select Service Product Membership Package Voucher Prepaid Gift Card" at bounding box center [73, 245] width 60 height 15
type input "566979712"
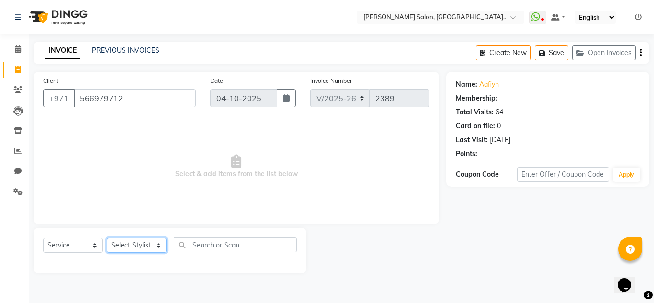
click at [133, 241] on select "Select Stylist ABUSHAGARA HOME SERVICE STAFF KABITA-JADDAF Kavita Laxmi Managem…" at bounding box center [137, 245] width 60 height 15
select select "36338"
click at [107, 238] on select "Select Stylist ABUSHAGARA HOME SERVICE STAFF KABITA-JADDAF Kavita Laxmi Managem…" at bounding box center [137, 245] width 60 height 15
select select "1: Object"
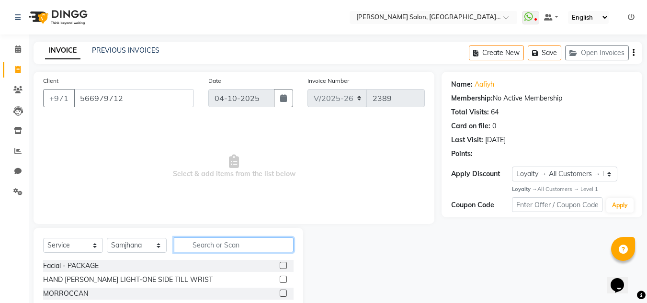
click at [207, 245] on input "text" at bounding box center [234, 244] width 120 height 15
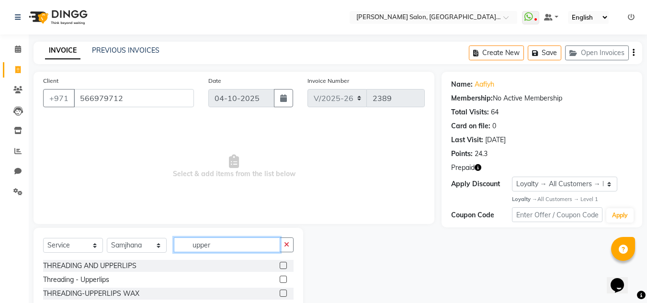
type input "upper"
click at [281, 280] on label at bounding box center [283, 279] width 7 height 7
click at [281, 280] on input "checkbox" at bounding box center [283, 280] width 6 height 6
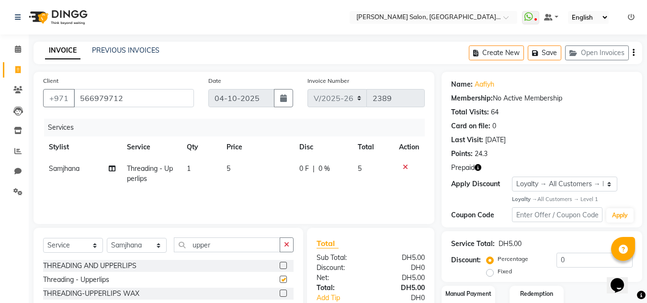
checkbox input "false"
drag, startPoint x: 222, startPoint y: 244, endPoint x: 170, endPoint y: 250, distance: 52.1
click at [170, 250] on div "Select Service Product Membership Package Voucher Prepaid Gift Card Select Styl…" at bounding box center [168, 248] width 250 height 23
type input "chin"
click at [284, 280] on label at bounding box center [283, 279] width 7 height 7
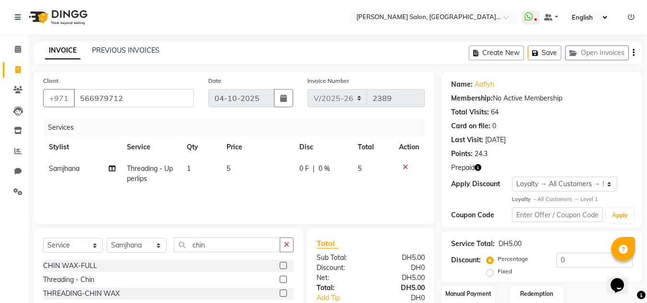
click at [284, 280] on input "checkbox" at bounding box center [283, 280] width 6 height 6
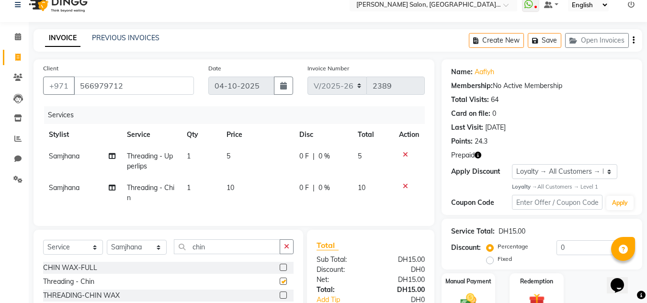
checkbox input "false"
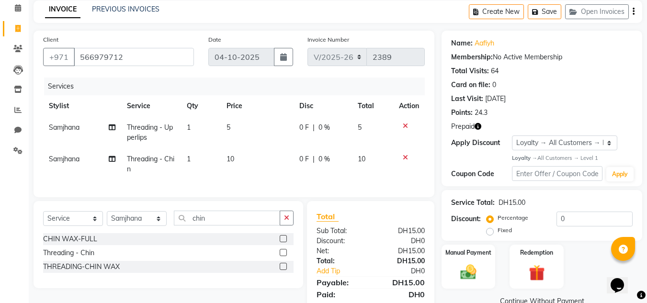
scroll to position [81, 0]
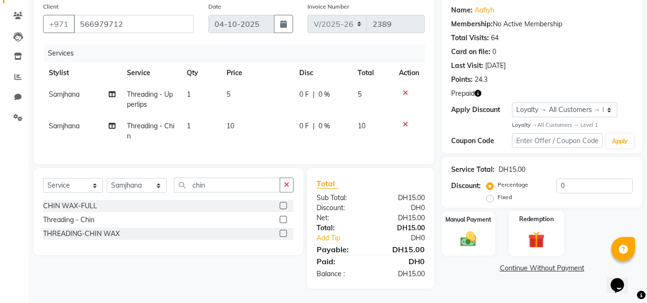
click at [533, 230] on img at bounding box center [536, 240] width 27 height 21
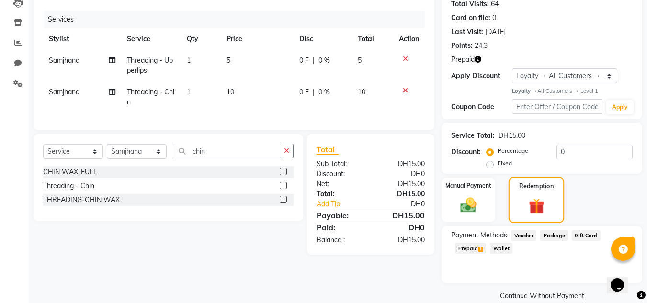
scroll to position [123, 0]
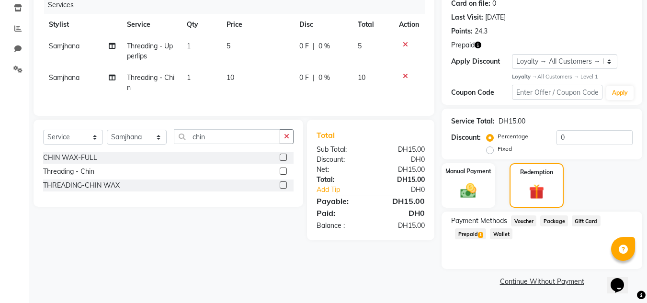
click at [472, 236] on span "Prepaid 1" at bounding box center [470, 233] width 31 height 11
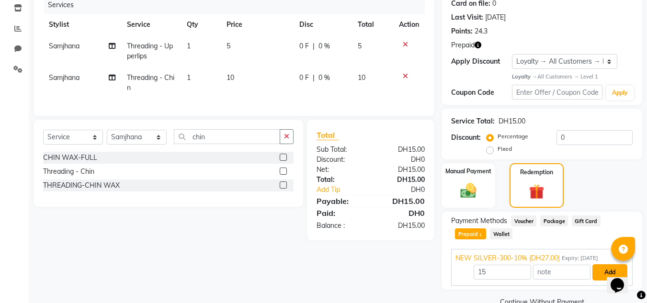
click at [598, 270] on button "Add" at bounding box center [609, 272] width 35 height 16
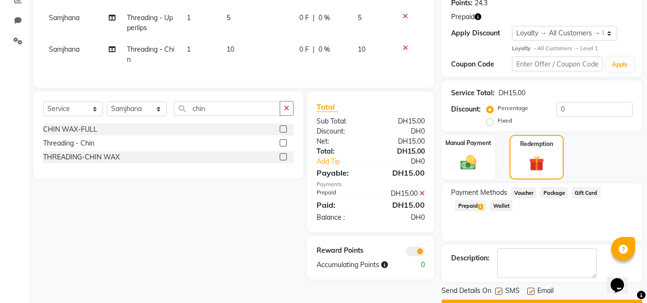
scroll to position [177, 0]
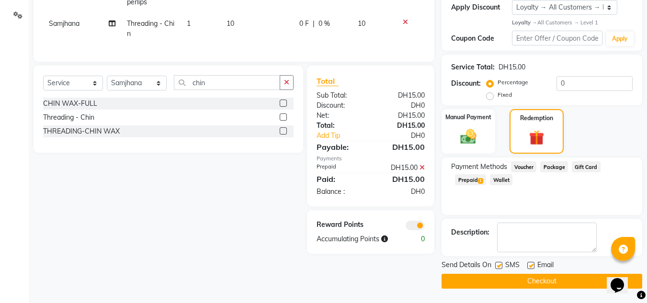
click at [558, 281] on button "Checkout" at bounding box center [541, 281] width 201 height 15
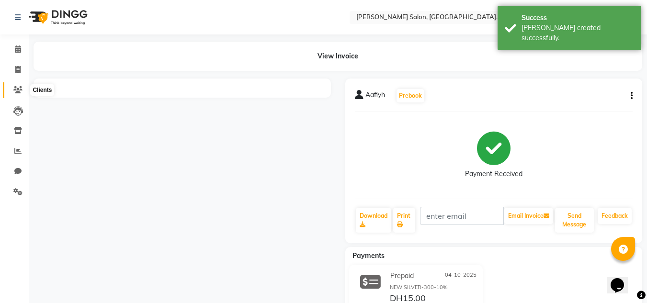
click at [17, 88] on icon at bounding box center [17, 89] width 9 height 7
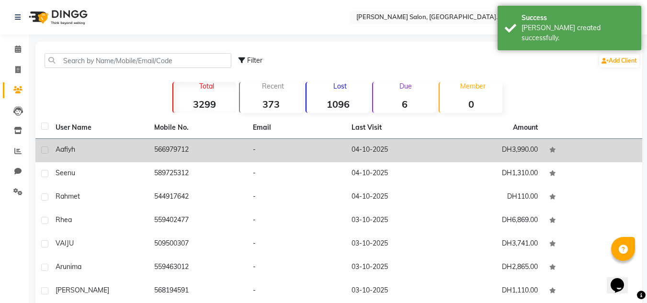
click at [154, 161] on td "566979712" at bounding box center [197, 150] width 99 height 23
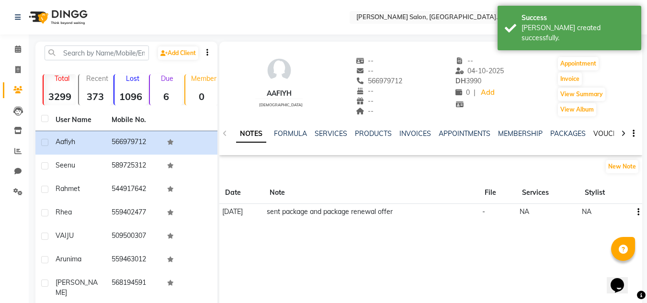
click at [603, 133] on link "VOUCHERS" at bounding box center [612, 133] width 38 height 9
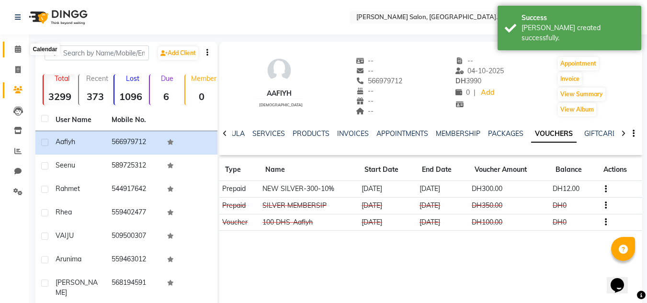
click at [14, 48] on span at bounding box center [18, 49] width 17 height 11
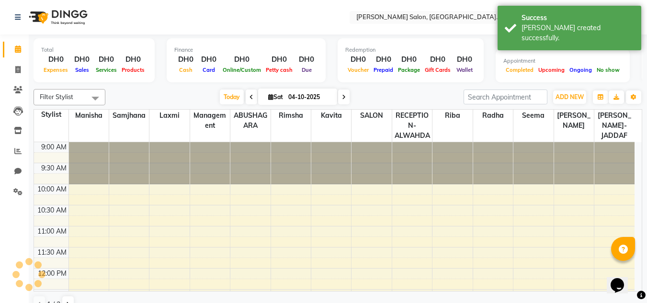
scroll to position [169, 0]
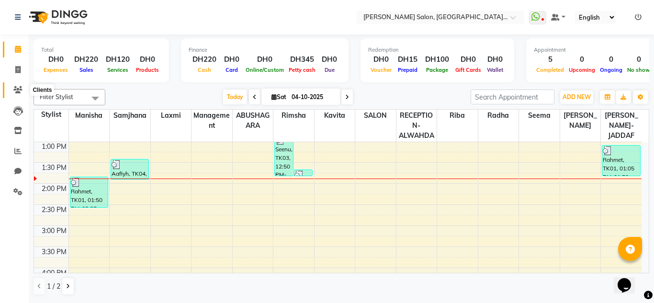
click at [16, 90] on icon at bounding box center [17, 89] width 9 height 7
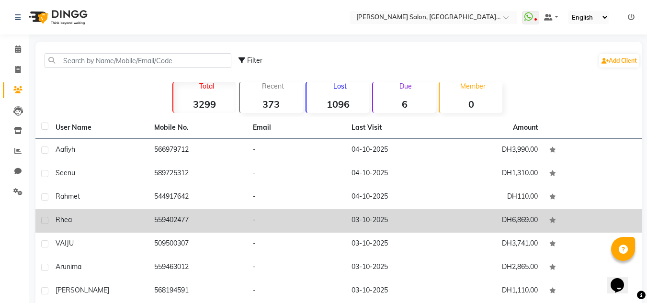
click at [214, 216] on td "559402477" at bounding box center [197, 220] width 99 height 23
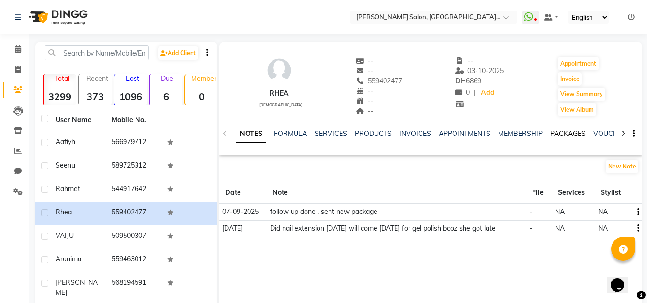
click at [578, 133] on link "PACKAGES" at bounding box center [567, 133] width 35 height 9
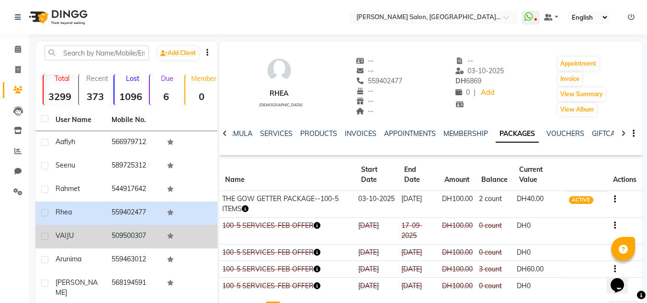
click at [135, 243] on td "509500307" at bounding box center [134, 236] width 56 height 23
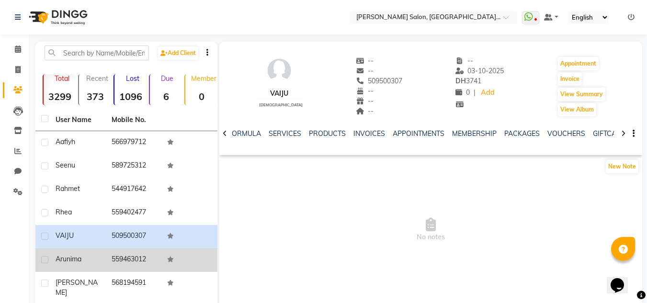
click at [93, 266] on td "Arunima" at bounding box center [78, 259] width 56 height 23
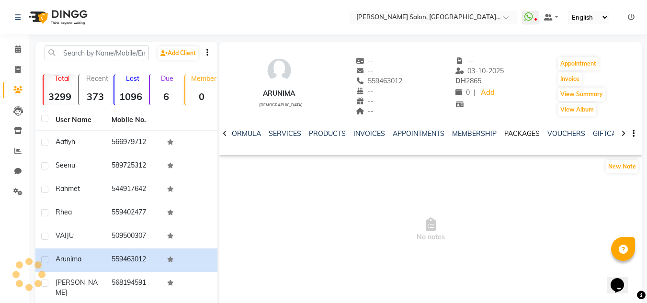
click at [512, 130] on link "PACKAGES" at bounding box center [521, 133] width 35 height 9
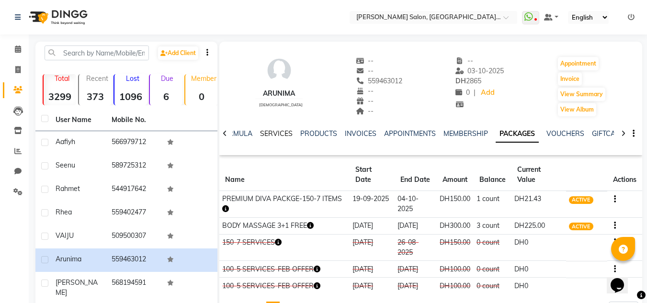
click at [275, 135] on link "SERVICES" at bounding box center [276, 133] width 33 height 9
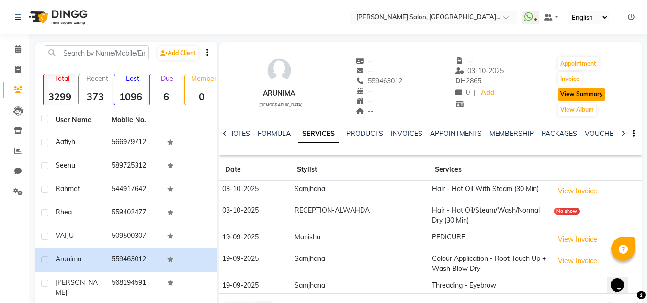
click at [574, 93] on button "View Summary" at bounding box center [581, 94] width 47 height 13
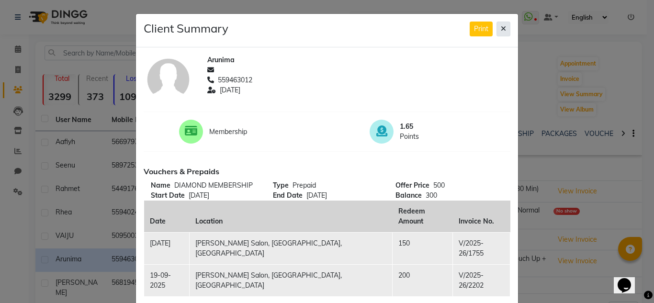
click at [501, 30] on icon at bounding box center [503, 28] width 5 height 7
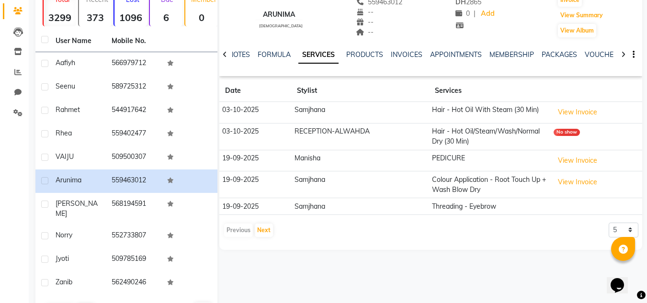
scroll to position [96, 0]
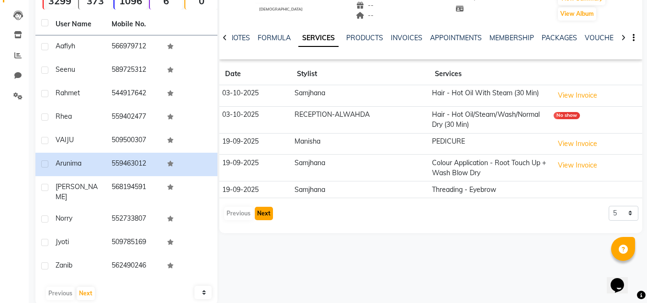
click at [267, 216] on button "Next" at bounding box center [264, 213] width 18 height 13
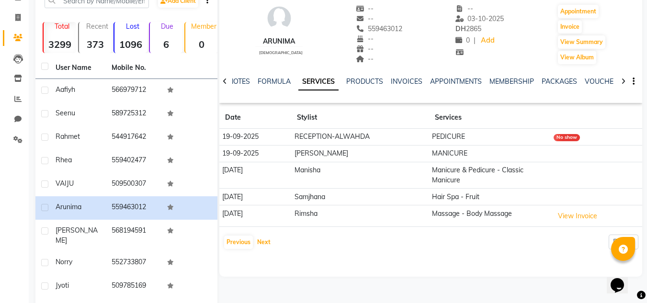
scroll to position [0, 0]
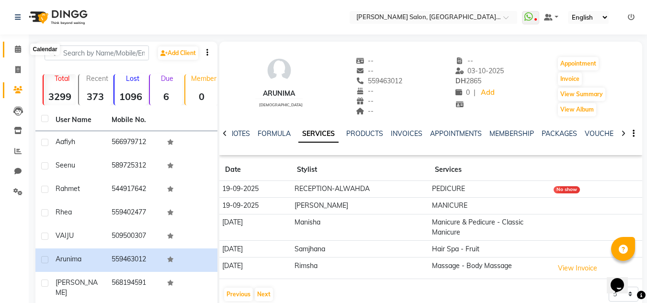
click at [19, 46] on icon at bounding box center [18, 48] width 6 height 7
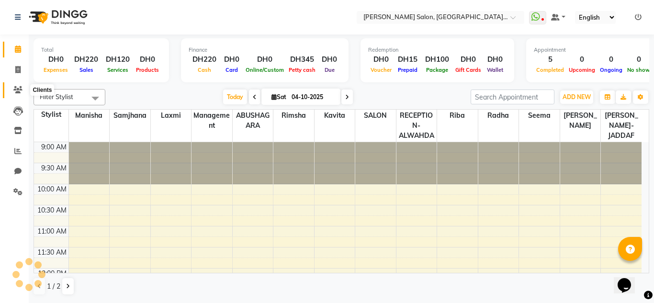
click at [20, 89] on icon at bounding box center [17, 89] width 9 height 7
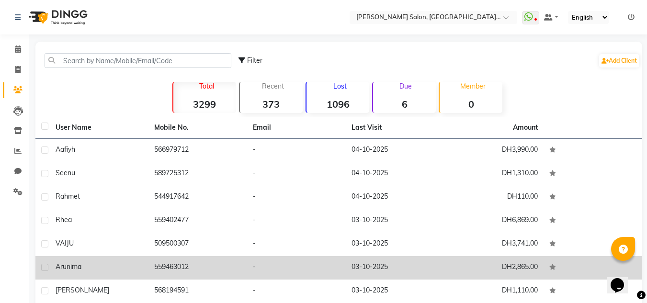
click at [300, 270] on td "-" at bounding box center [296, 267] width 99 height 23
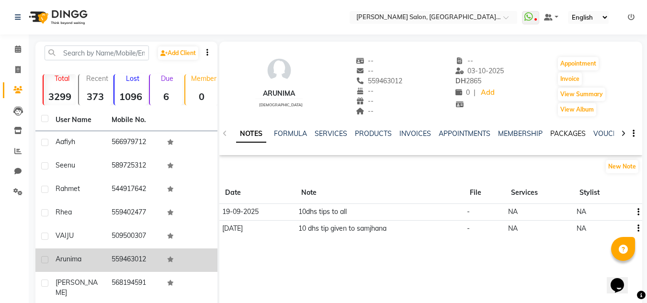
click at [558, 134] on link "PACKAGES" at bounding box center [567, 133] width 35 height 9
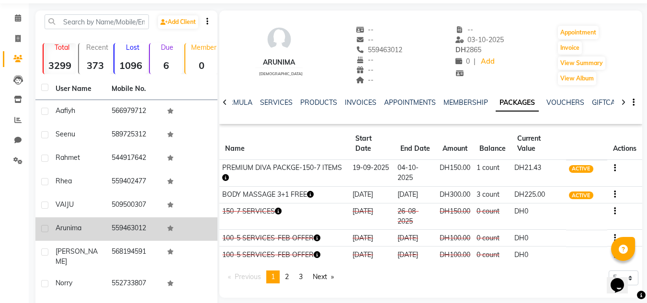
scroll to position [48, 0]
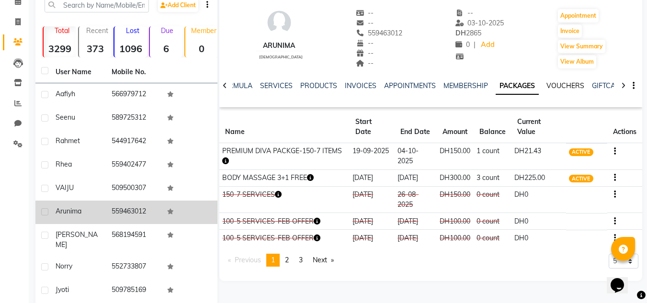
click at [572, 84] on link "VOUCHERS" at bounding box center [565, 85] width 38 height 9
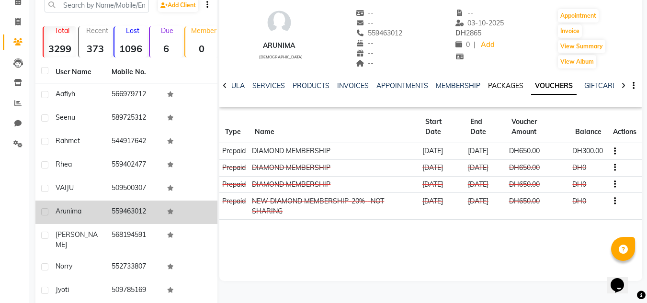
click at [500, 85] on link "PACKAGES" at bounding box center [505, 85] width 35 height 9
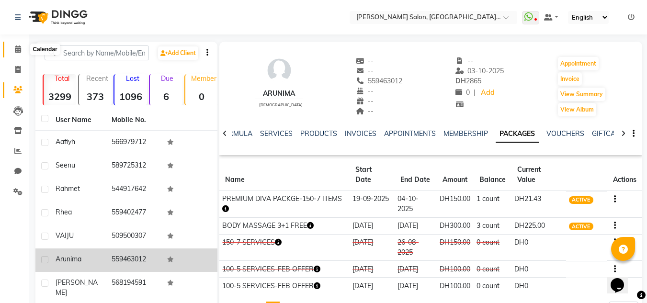
click at [16, 50] on icon at bounding box center [18, 48] width 6 height 7
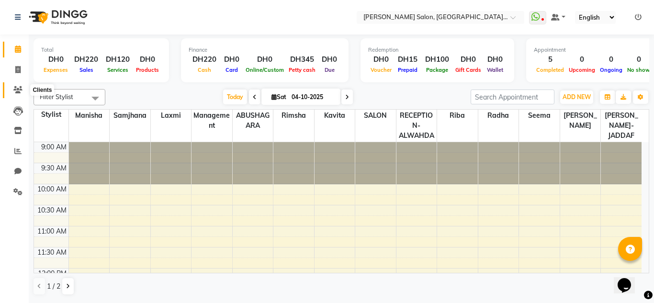
click at [20, 94] on span at bounding box center [18, 90] width 17 height 11
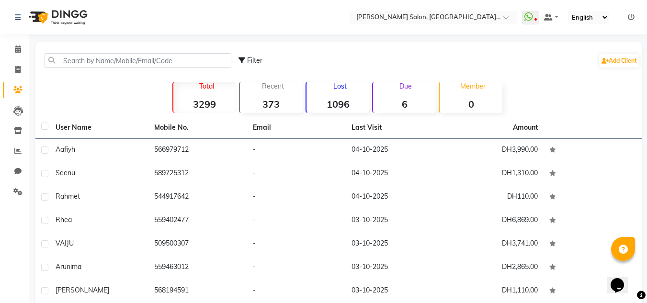
scroll to position [96, 0]
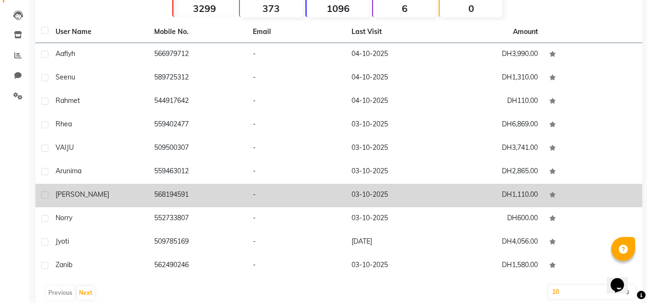
click at [275, 188] on td "-" at bounding box center [296, 195] width 99 height 23
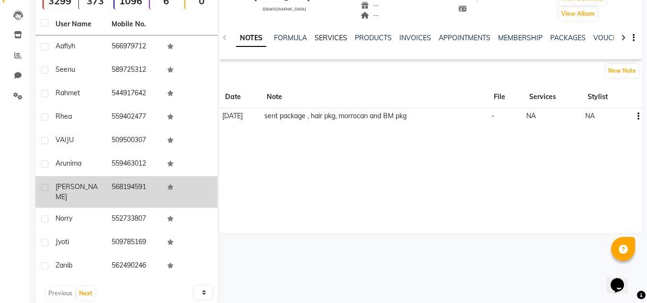
click at [333, 36] on link "SERVICES" at bounding box center [331, 38] width 33 height 9
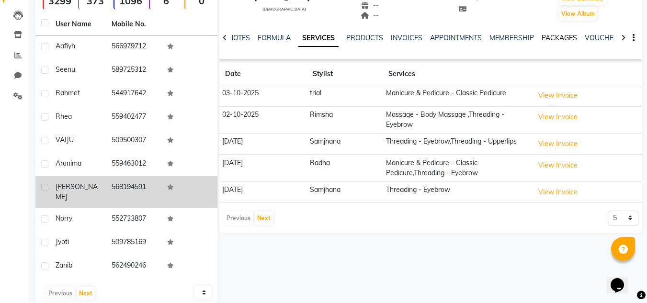
click at [550, 37] on link "PACKAGES" at bounding box center [558, 38] width 35 height 9
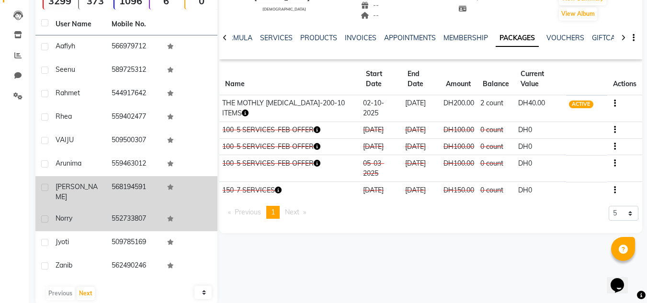
click at [106, 210] on tr "norry 552733807" at bounding box center [126, 219] width 182 height 23
click at [138, 208] on td "552733807" at bounding box center [134, 219] width 56 height 23
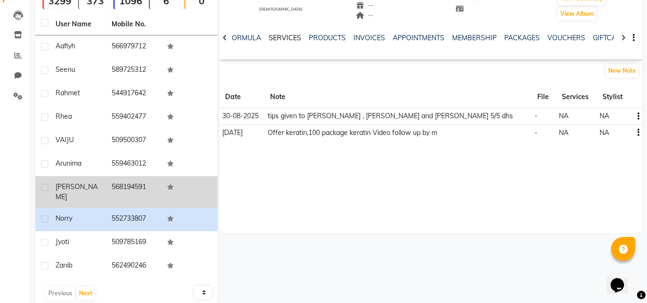
click at [285, 38] on link "SERVICES" at bounding box center [285, 38] width 33 height 9
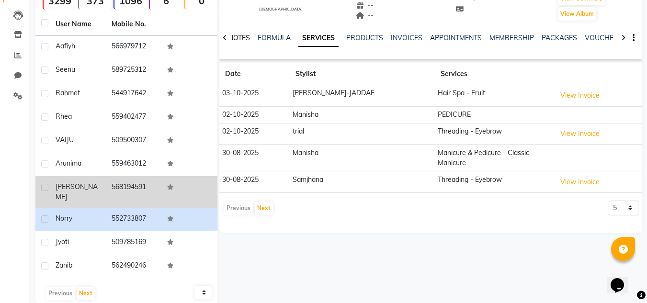
click at [240, 36] on link "NOTES" at bounding box center [239, 38] width 22 height 9
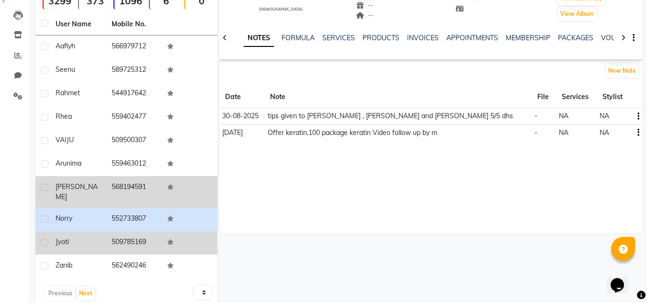
click at [99, 237] on div "Jyoti" at bounding box center [78, 242] width 45 height 10
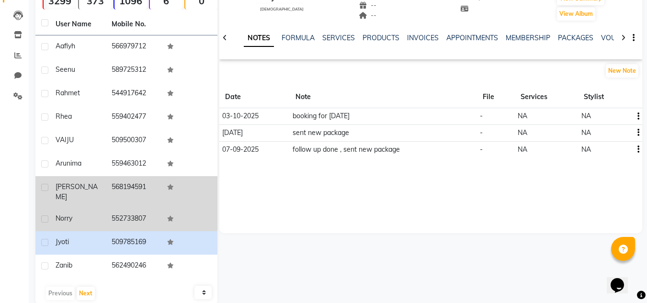
click at [135, 216] on td "552733807" at bounding box center [134, 219] width 56 height 23
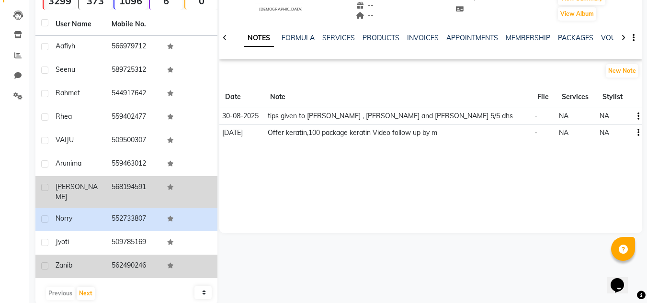
click at [139, 257] on td "562490246" at bounding box center [134, 266] width 56 height 23
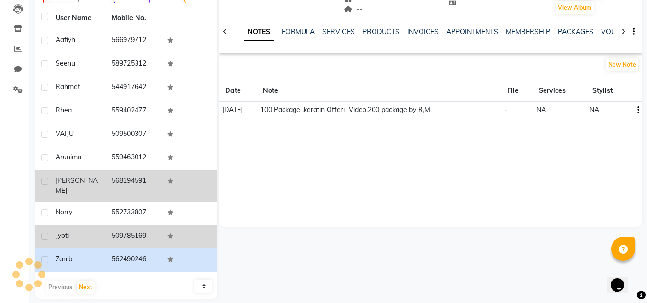
scroll to position [104, 0]
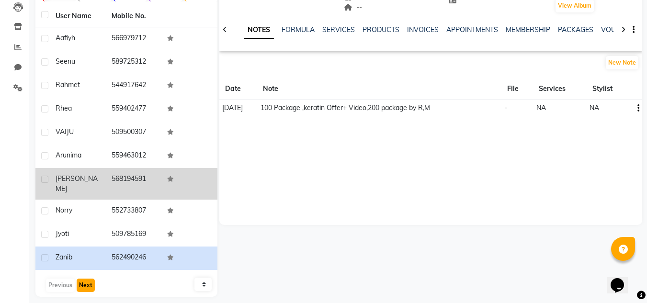
click at [87, 279] on button "Next" at bounding box center [86, 285] width 18 height 13
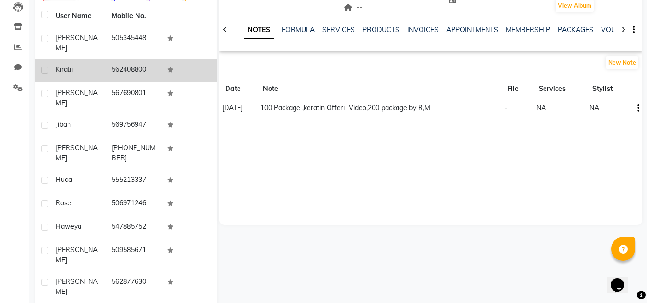
click at [119, 59] on td "562408800" at bounding box center [134, 70] width 56 height 23
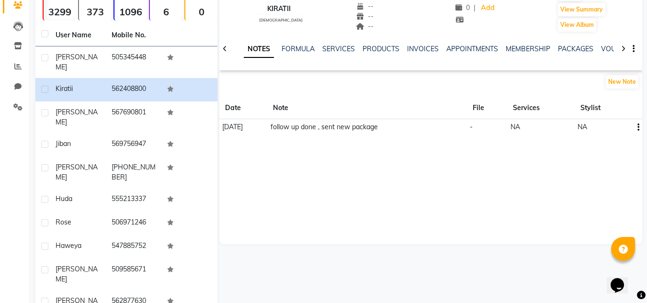
scroll to position [56, 0]
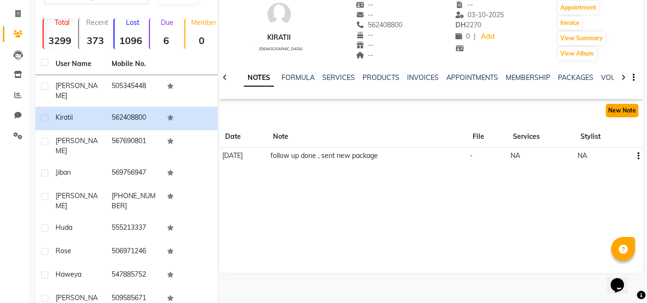
click at [624, 110] on button "New Note" at bounding box center [622, 110] width 33 height 13
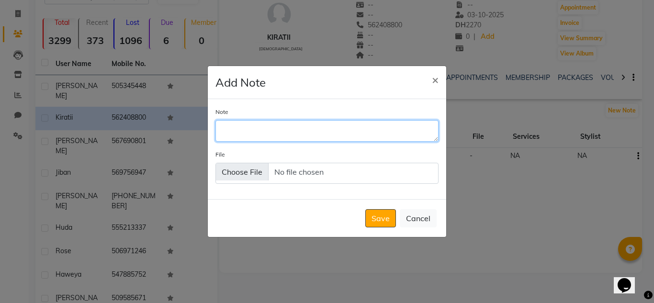
click at [235, 124] on textarea "Note" at bounding box center [326, 130] width 223 height 21
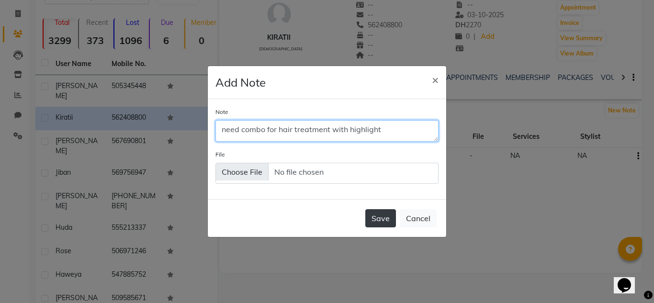
type textarea "need combo for hair treatment with highlight"
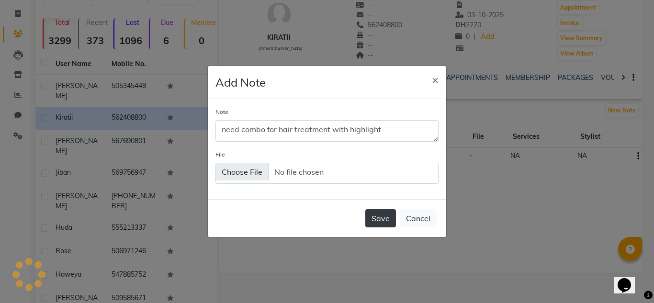
click at [385, 217] on button "Save" at bounding box center [380, 218] width 31 height 18
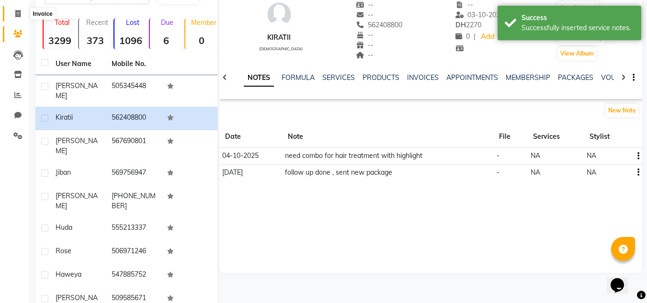
click at [14, 15] on span at bounding box center [18, 14] width 17 height 11
select select "service"
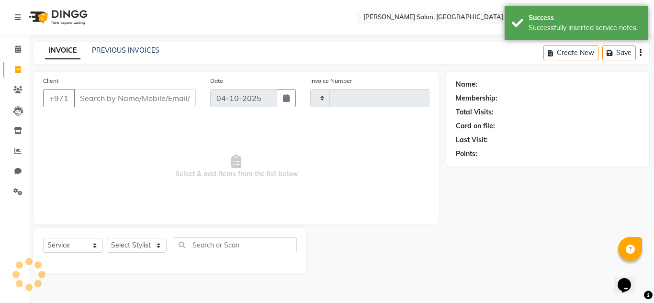
type input "2390"
select select "4333"
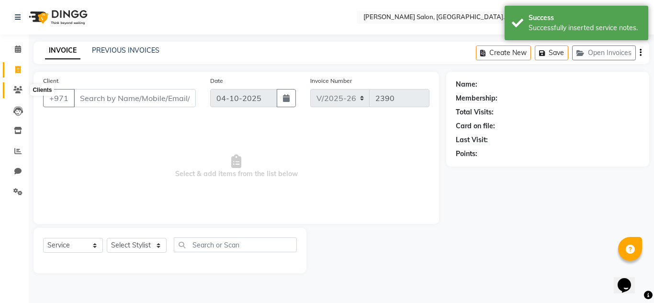
click at [19, 90] on icon at bounding box center [17, 89] width 9 height 7
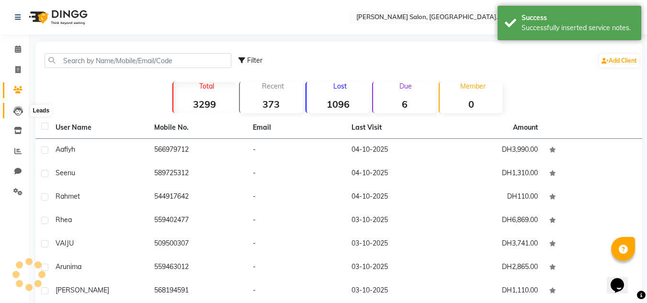
click at [16, 111] on icon at bounding box center [18, 111] width 10 height 10
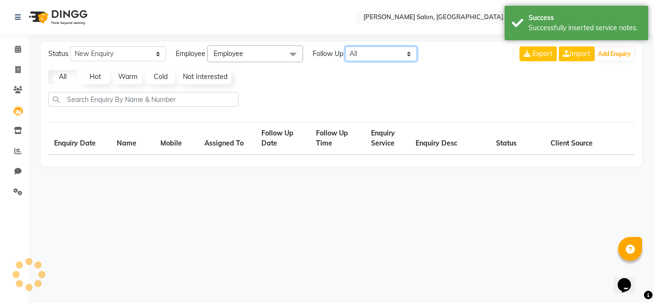
drag, startPoint x: 382, startPoint y: 48, endPoint x: 378, endPoint y: 60, distance: 12.7
click at [382, 50] on select "All Today Tomorrow This Week This Month Custom" at bounding box center [381, 53] width 72 height 15
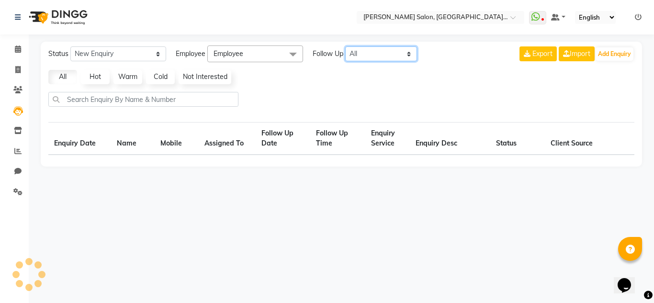
select select "today"
click at [346, 46] on select "All Today Tomorrow This Week This Month Custom" at bounding box center [381, 53] width 72 height 15
drag, startPoint x: 375, startPoint y: 51, endPoint x: 374, endPoint y: 57, distance: 6.7
click at [375, 51] on select "All Today Tomorrow This Week This Month Custom" at bounding box center [381, 53] width 72 height 15
select select "10"
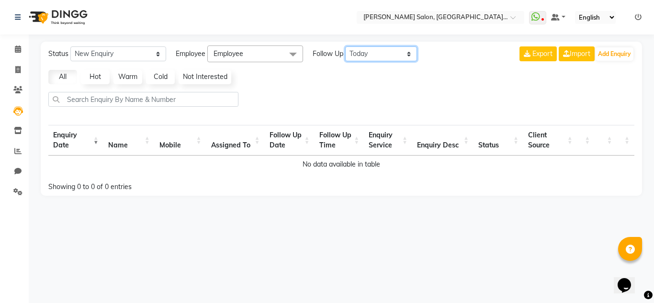
select select "nodate"
click at [346, 46] on select "All Today Tomorrow This Week This Month Custom" at bounding box center [381, 53] width 72 height 15
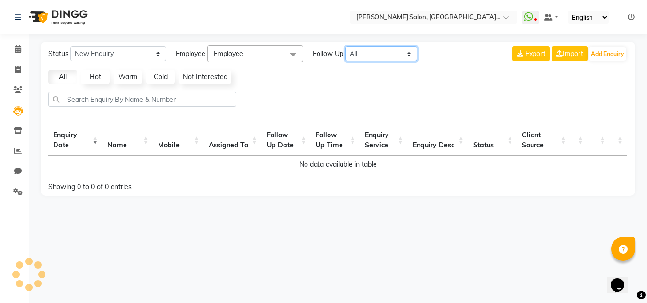
select select "10"
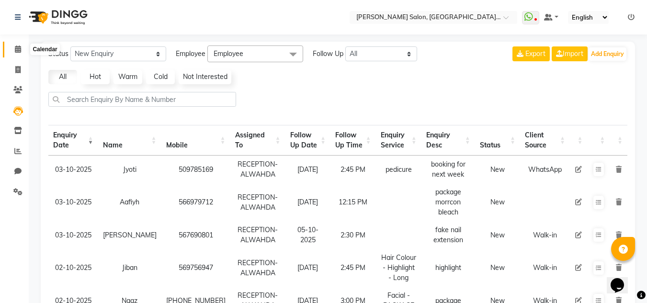
click at [18, 50] on icon at bounding box center [18, 48] width 6 height 7
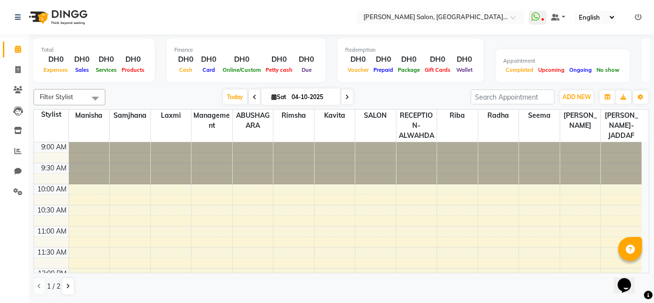
click at [345, 96] on icon at bounding box center [347, 97] width 4 height 6
type input "05-10-2025"
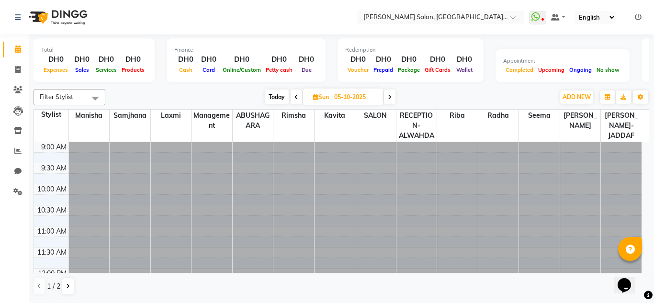
click at [345, 96] on input "05-10-2025" at bounding box center [355, 97] width 48 height 14
select select "10"
select select "2025"
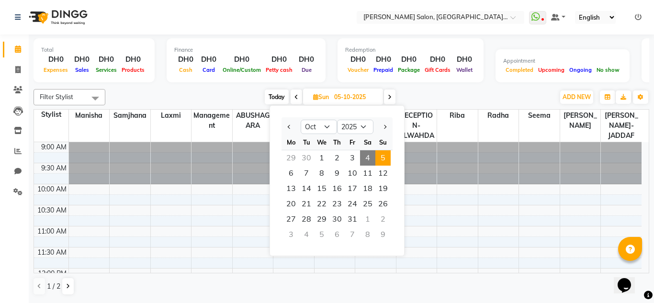
scroll to position [169, 0]
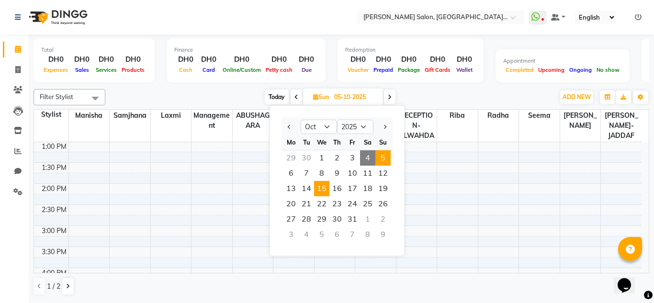
click at [321, 191] on span "15" at bounding box center [321, 188] width 15 height 15
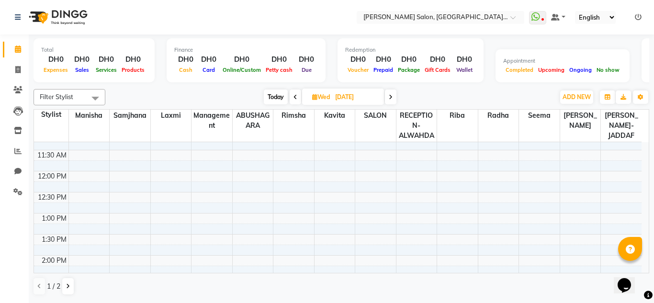
scroll to position [0, 0]
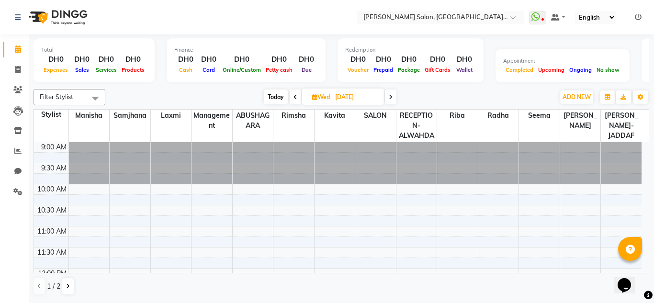
click at [391, 94] on span at bounding box center [390, 97] width 11 height 15
type input "16-10-2025"
click at [586, 93] on span "ADD NEW" at bounding box center [577, 96] width 28 height 7
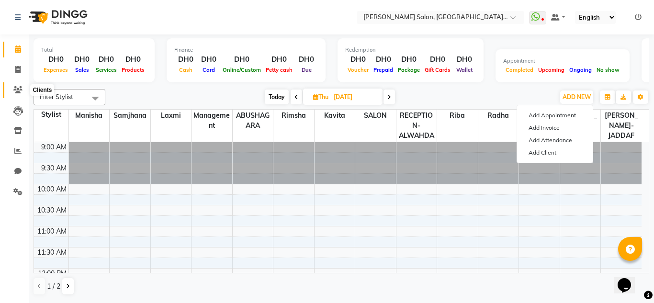
click at [15, 88] on icon at bounding box center [17, 89] width 9 height 7
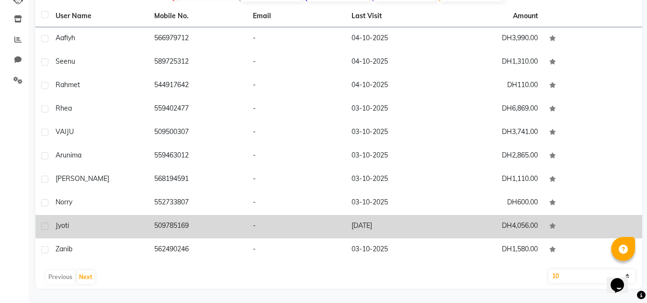
click at [223, 224] on td "509785169" at bounding box center [197, 226] width 99 height 23
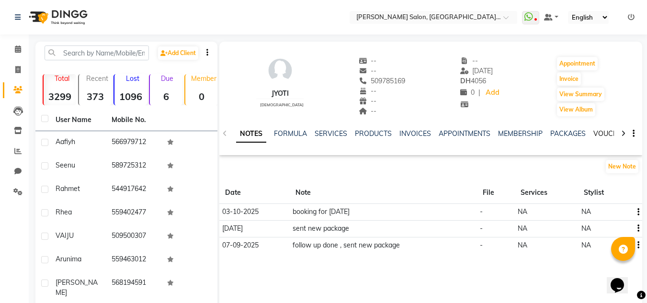
click at [597, 135] on link "VOUCHERS" at bounding box center [612, 133] width 38 height 9
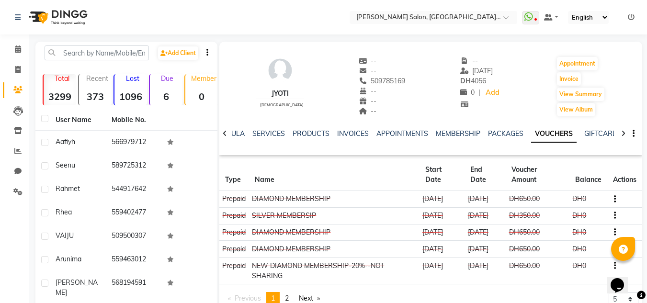
click at [587, 56] on div "Appointment" at bounding box center [580, 63] width 49 height 15
click at [563, 62] on button "Appointment" at bounding box center [577, 63] width 41 height 13
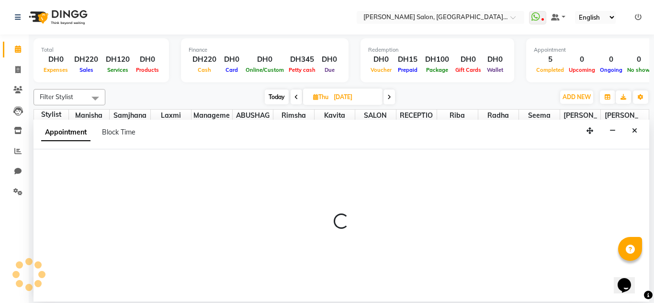
type input "04-10-2025"
select select "600"
select select "tentative"
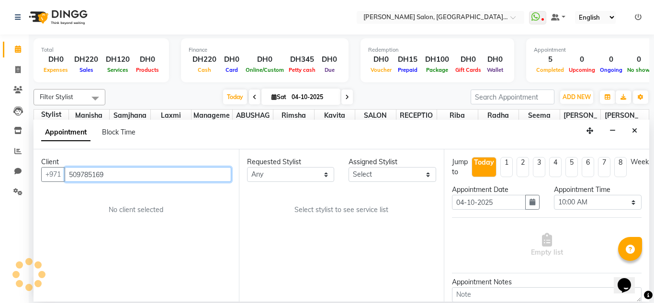
scroll to position [169, 0]
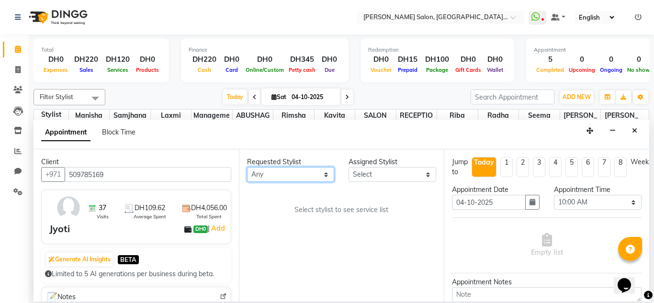
click at [291, 173] on select "Any ABUSHAGARA KABITA-JADDAF Kavita Laxmi Management Manisha Radha RECEPTION-AL…" at bounding box center [291, 174] width 88 height 15
select select "76471"
click at [247, 167] on select "Any ABUSHAGARA KABITA-JADDAF Kavita Laxmi Management Manisha Radha RECEPTION-AL…" at bounding box center [291, 174] width 88 height 15
select select "76471"
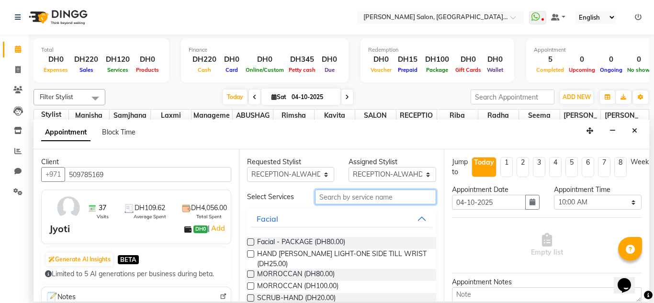
click at [343, 196] on input "text" at bounding box center [376, 197] width 122 height 15
click at [330, 198] on input "text" at bounding box center [376, 197] width 122 height 15
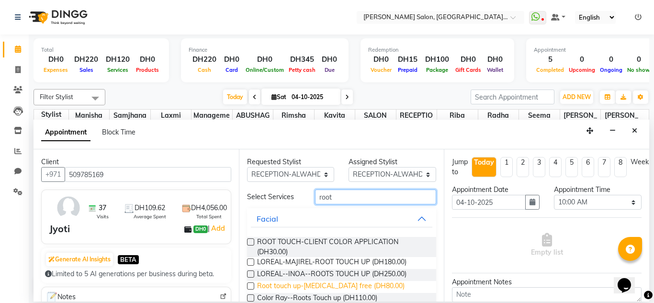
scroll to position [48, 0]
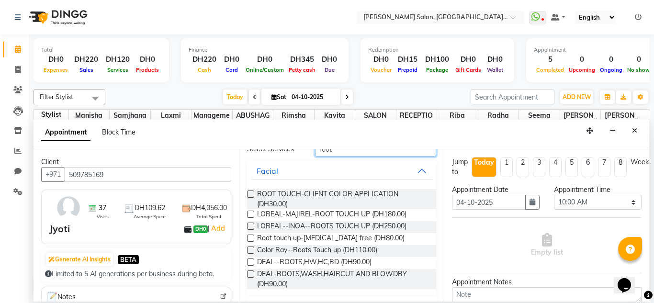
type input "root"
click at [252, 225] on label at bounding box center [250, 226] width 7 height 7
click at [252, 225] on input "checkbox" at bounding box center [250, 227] width 6 height 6
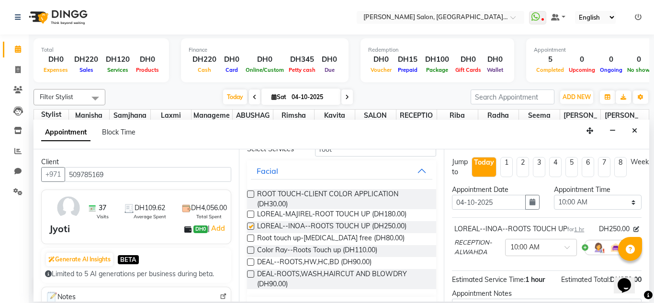
checkbox input "false"
click at [530, 203] on icon "button" at bounding box center [533, 202] width 6 height 7
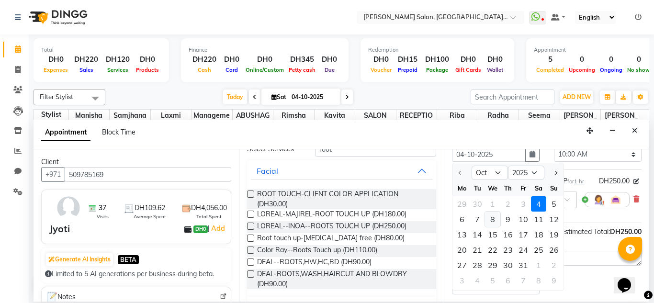
click at [496, 221] on div "8" at bounding box center [492, 219] width 15 height 15
type input "08-10-2025"
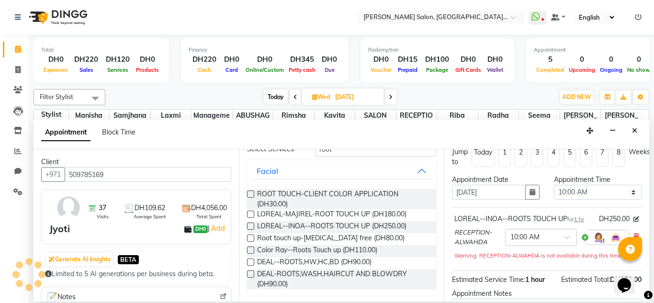
scroll to position [0, 0]
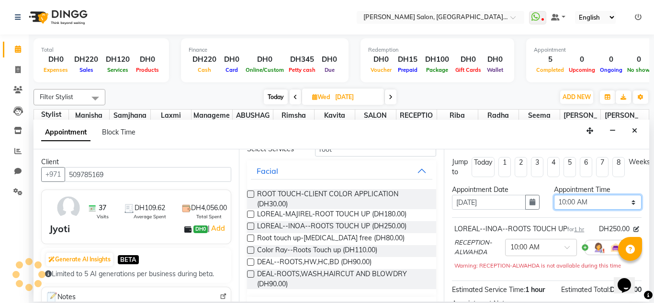
click at [569, 203] on select "Select 10:00 AM 10:15 AM 10:30 AM 10:45 AM 11:00 AM 11:15 AM 11:30 AM 11:45 AM …" at bounding box center [598, 202] width 88 height 15
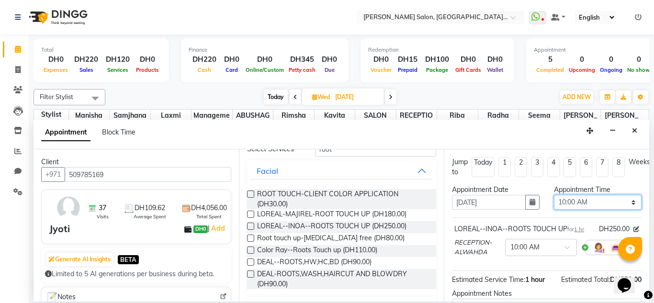
select select "660"
click at [554, 195] on select "Select 10:00 AM 10:15 AM 10:30 AM 10:45 AM 11:00 AM 11:15 AM 11:30 AM 11:45 AM …" at bounding box center [598, 202] width 88 height 15
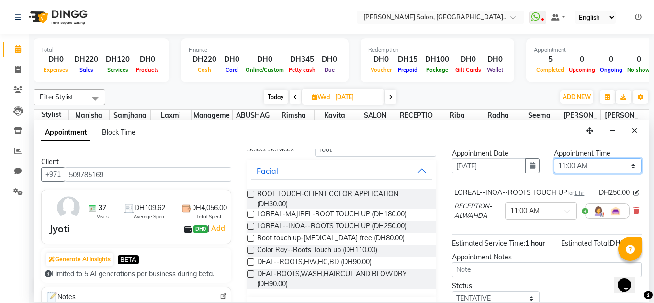
scroll to position [96, 0]
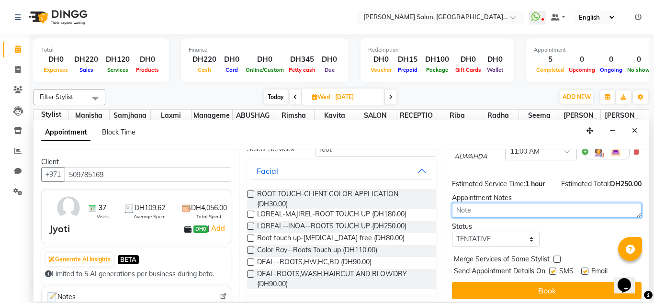
click at [475, 209] on textarea at bounding box center [547, 210] width 190 height 15
